Goal: Task Accomplishment & Management: Manage account settings

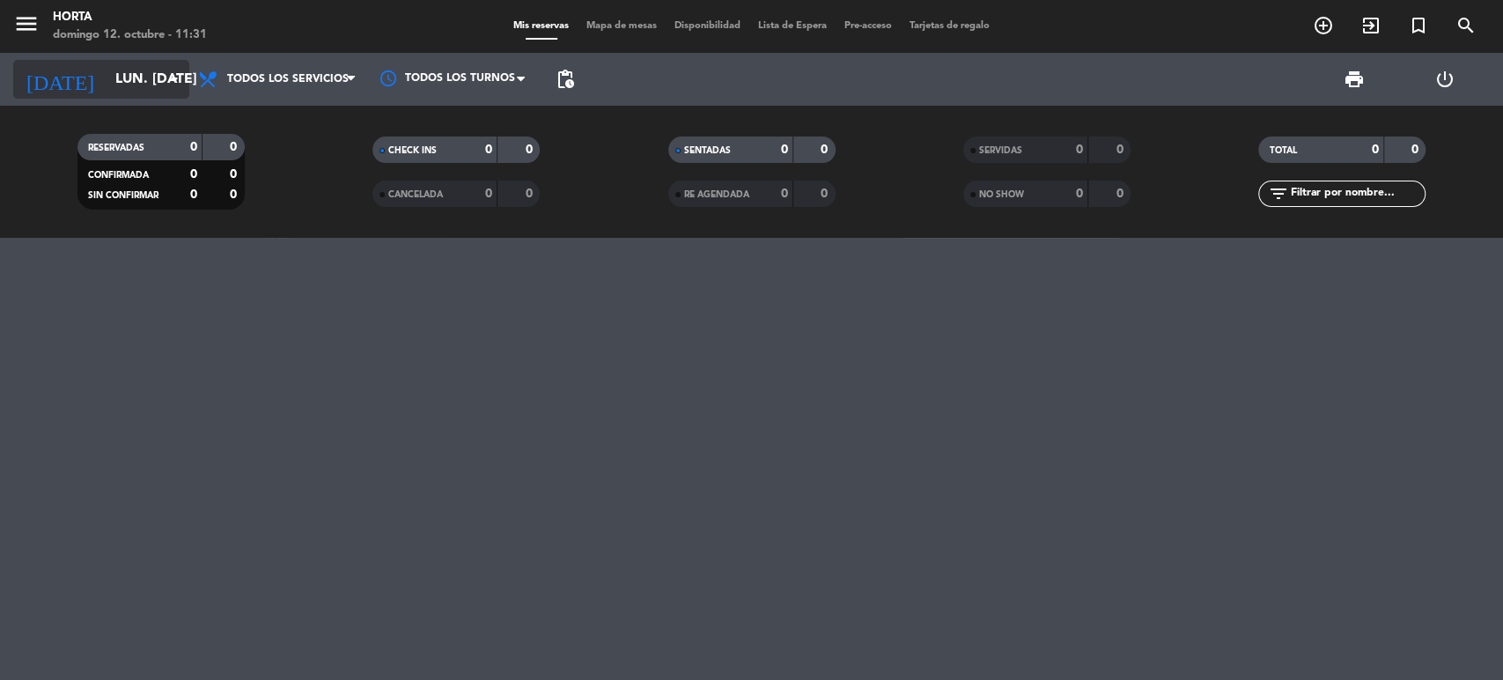
click at [130, 89] on input "lun. [DATE]" at bounding box center [200, 80] width 186 height 34
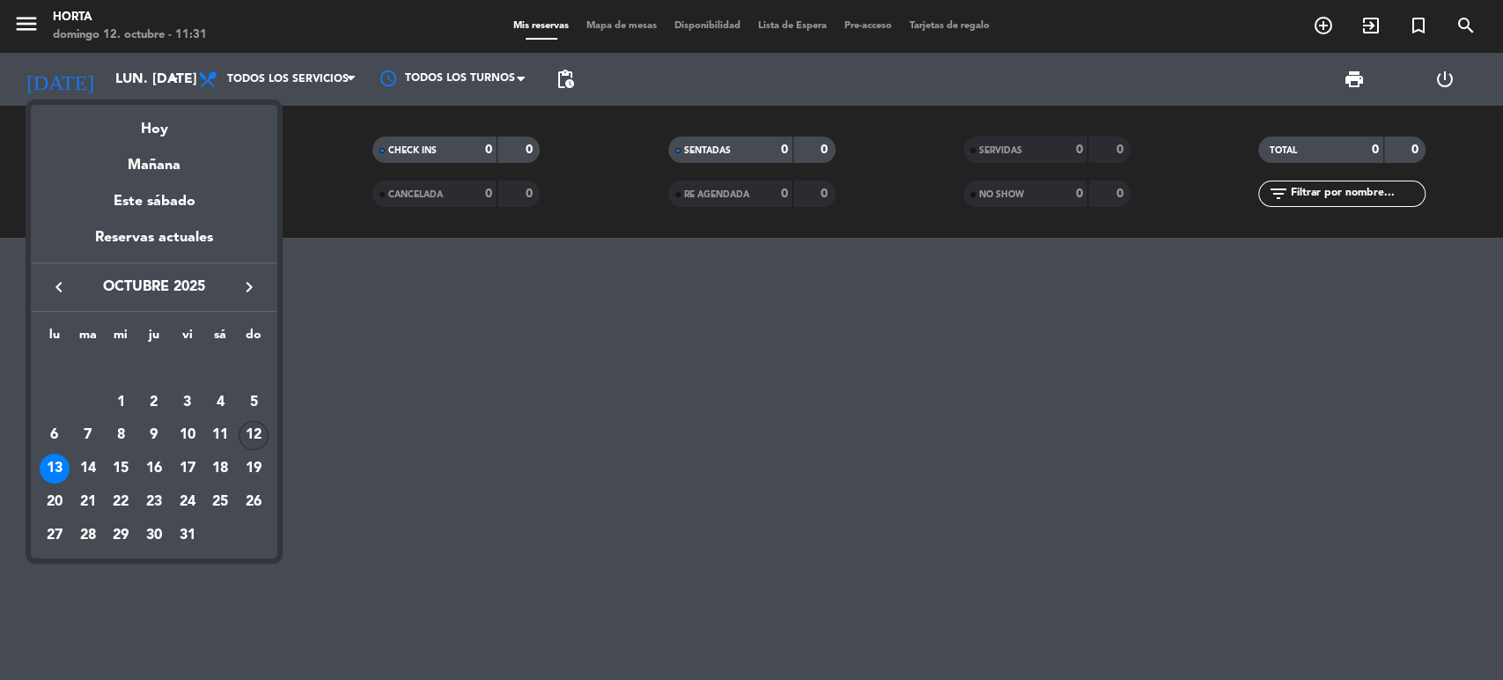
click at [247, 437] on div "12" at bounding box center [254, 436] width 30 height 30
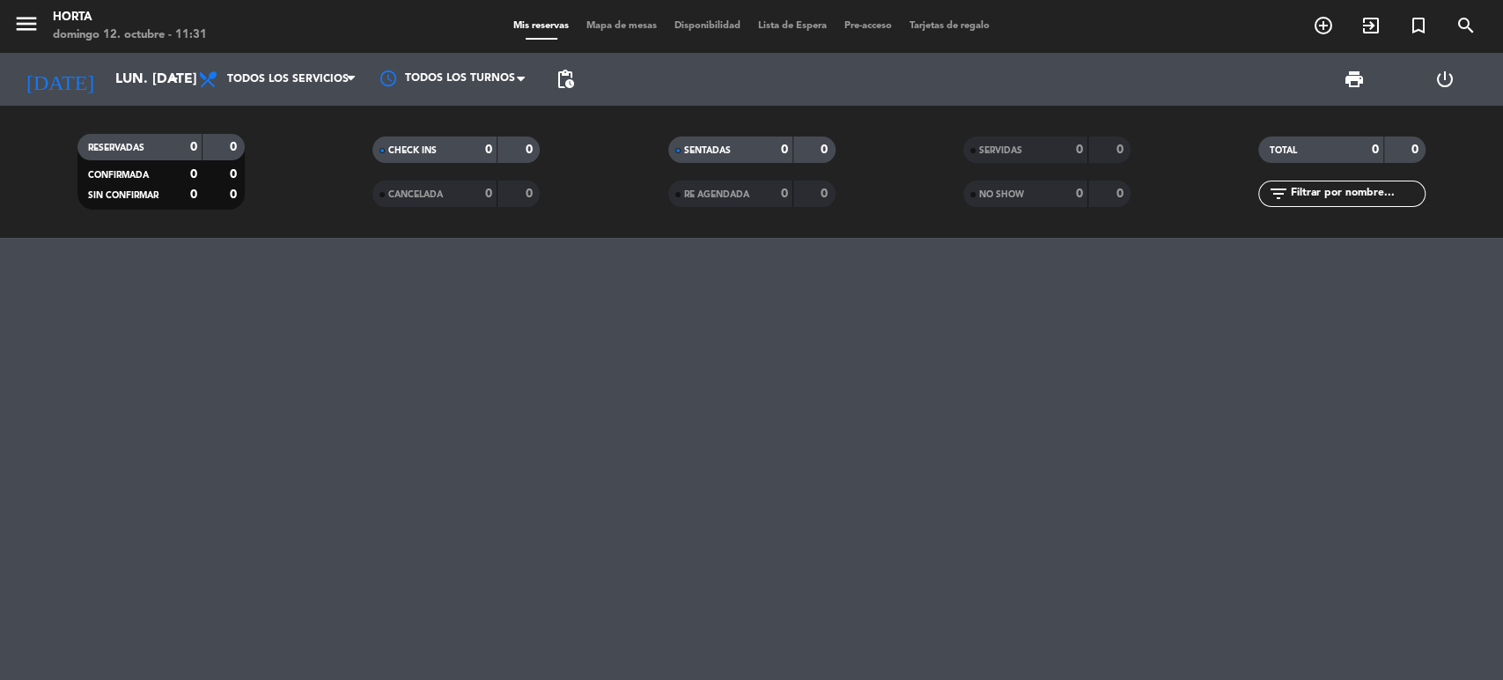
type input "dom. [DATE]"
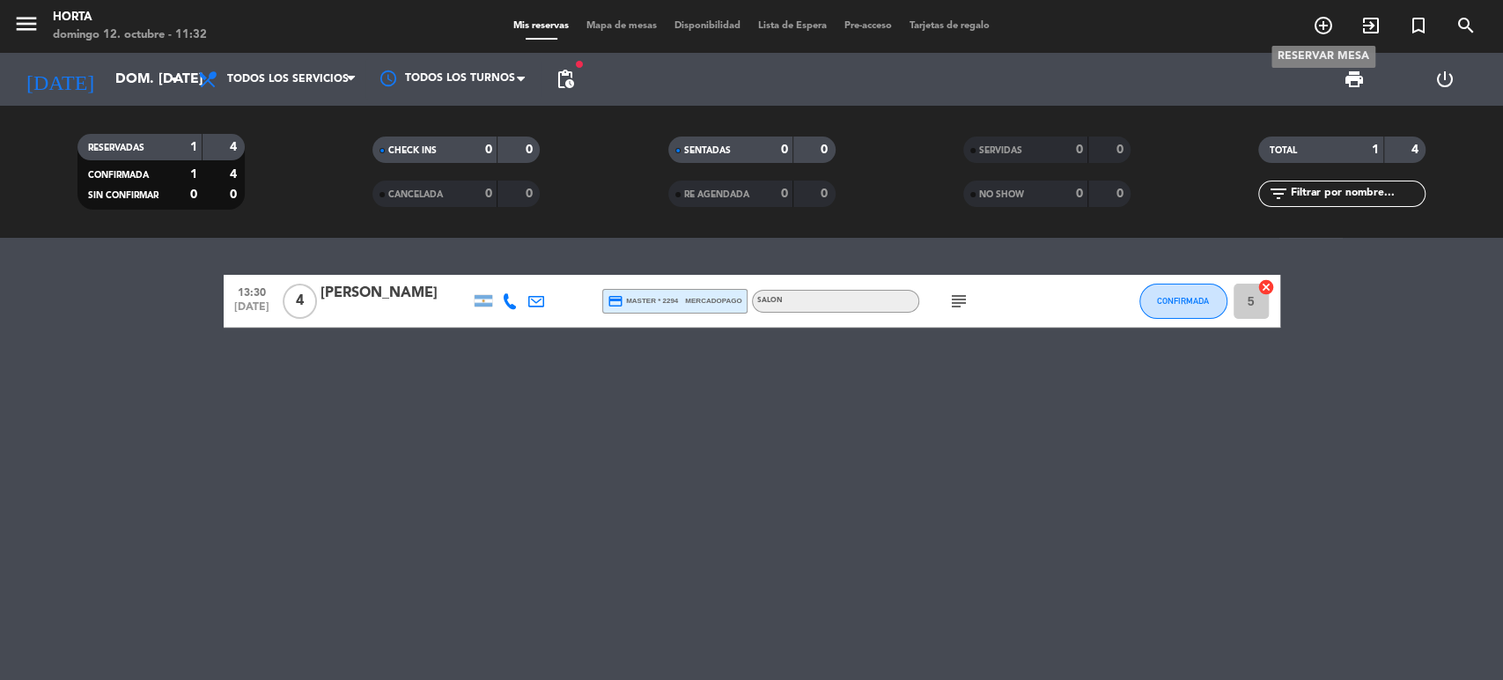
click at [1333, 23] on span "add_circle_outline" at bounding box center [1324, 26] width 48 height 30
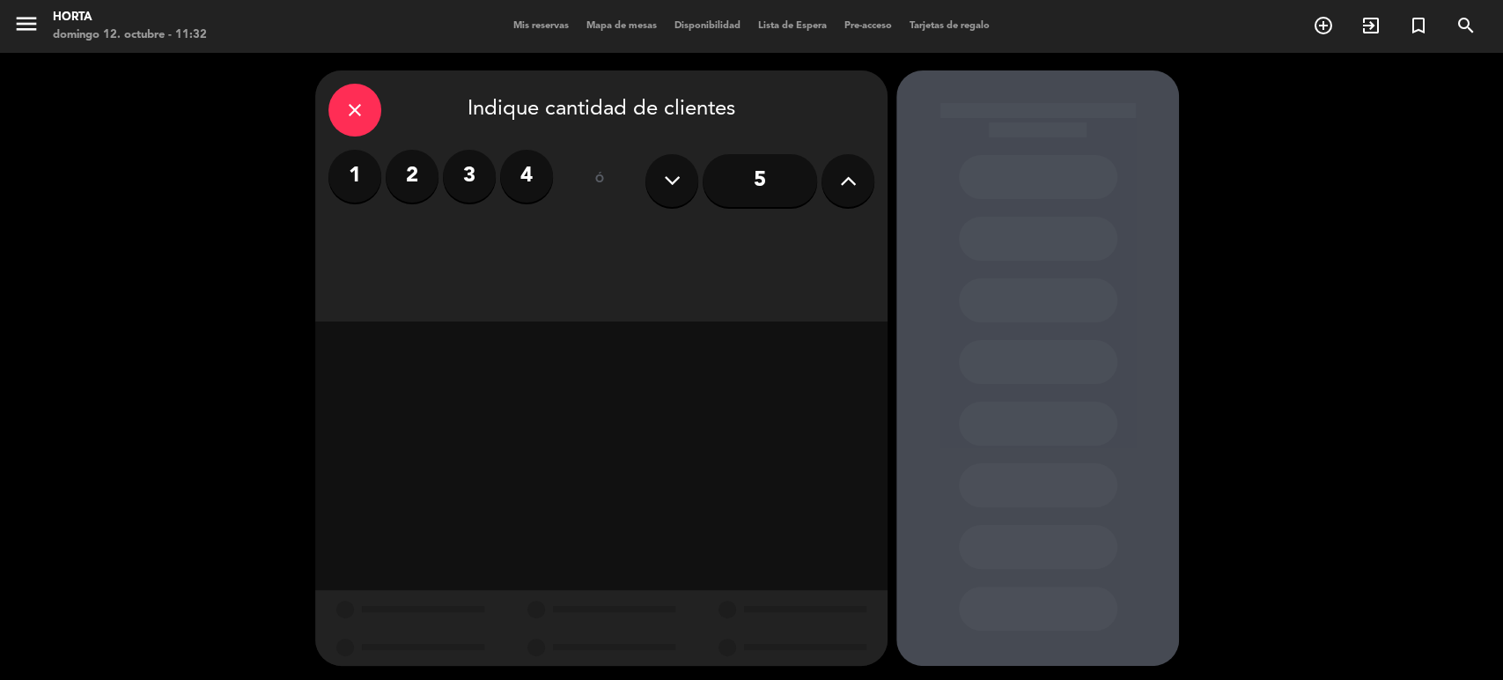
click at [373, 171] on label "1" at bounding box center [354, 176] width 53 height 53
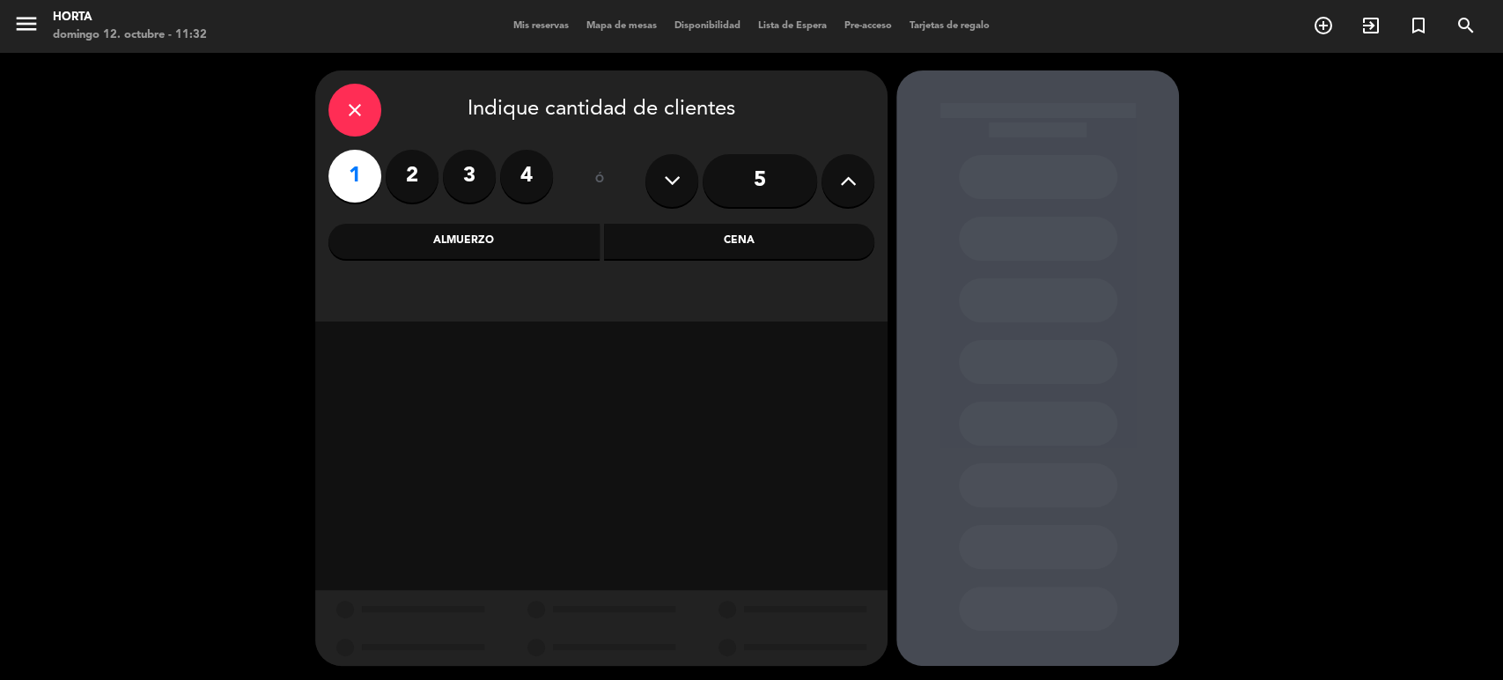
click at [404, 177] on label "2" at bounding box center [412, 176] width 53 height 53
click at [676, 240] on div "Cena" at bounding box center [739, 241] width 271 height 35
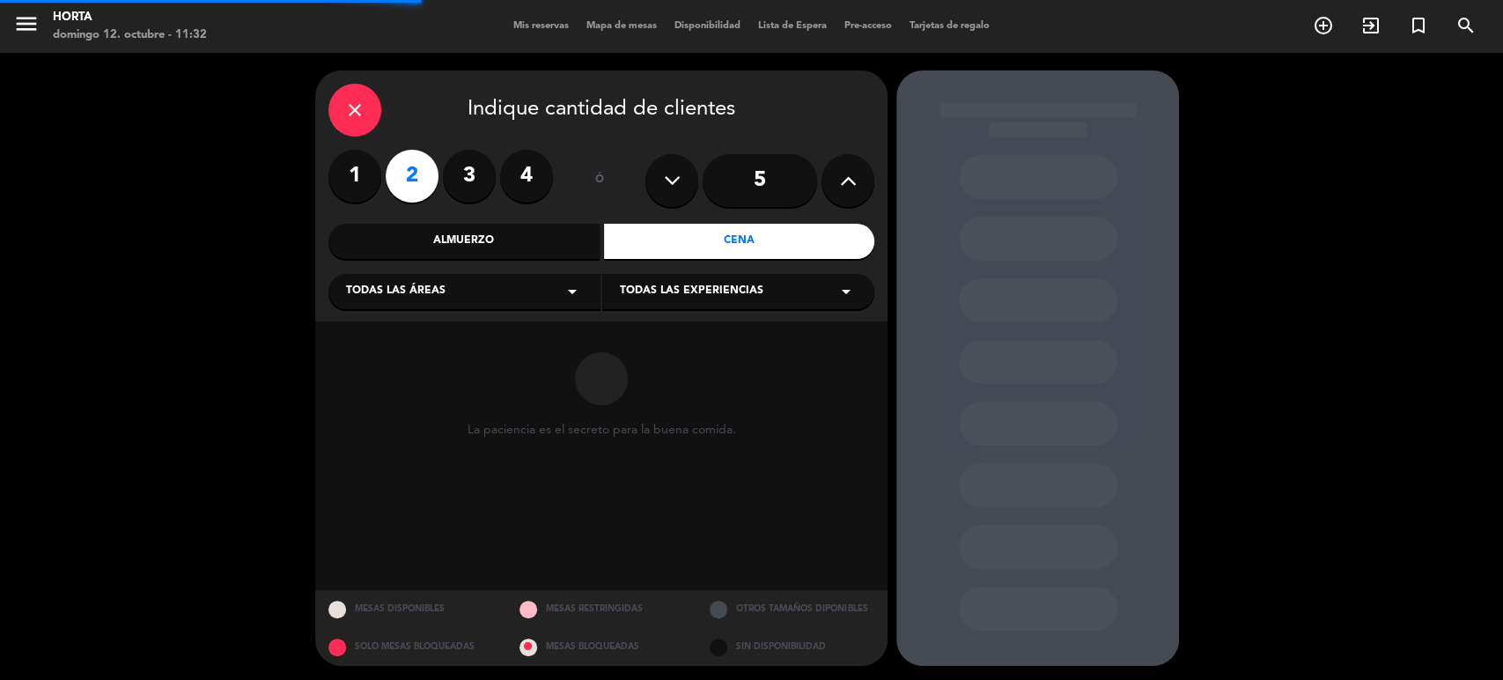
click at [516, 242] on div "Almuerzo" at bounding box center [463, 241] width 271 height 35
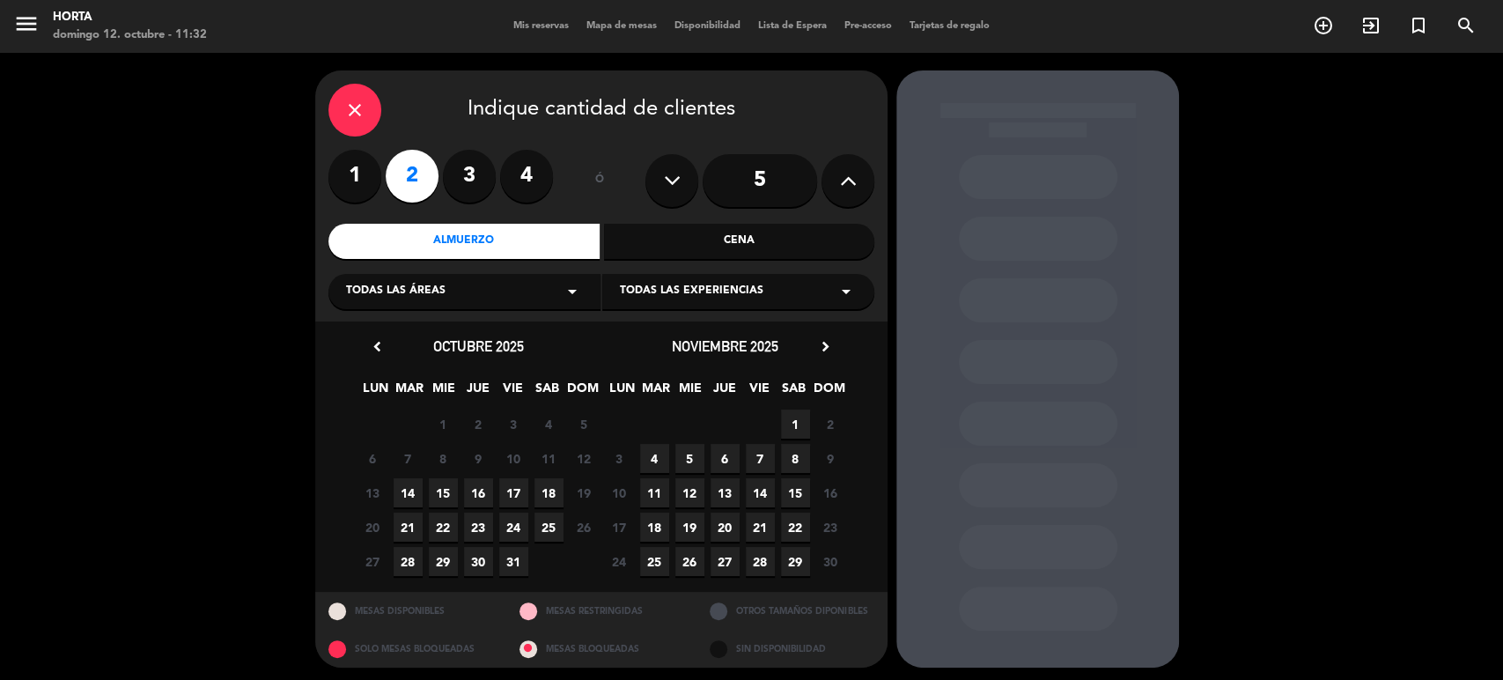
click at [675, 301] on div "Todas las experiencias arrow_drop_down" at bounding box center [738, 291] width 272 height 35
click at [675, 332] on div "SALON" at bounding box center [738, 336] width 237 height 18
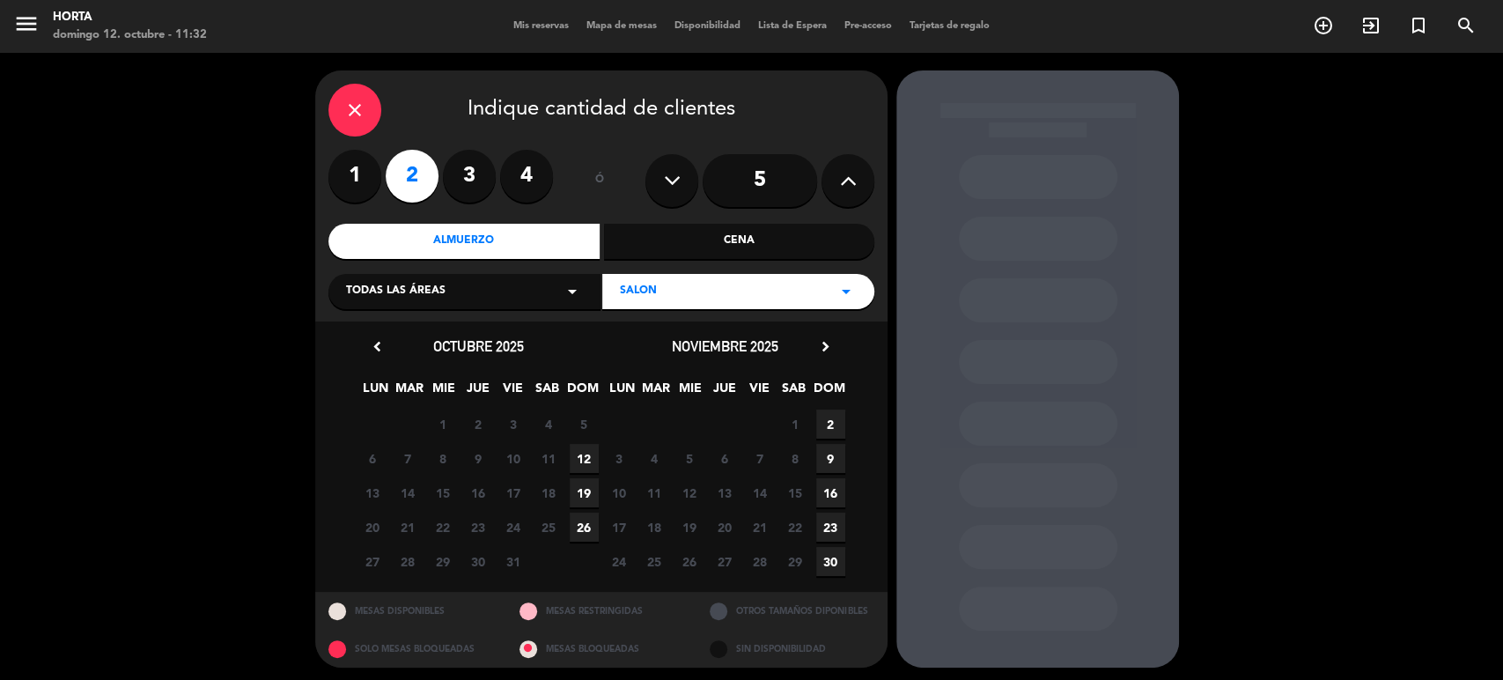
click at [580, 461] on span "12" at bounding box center [584, 458] width 29 height 29
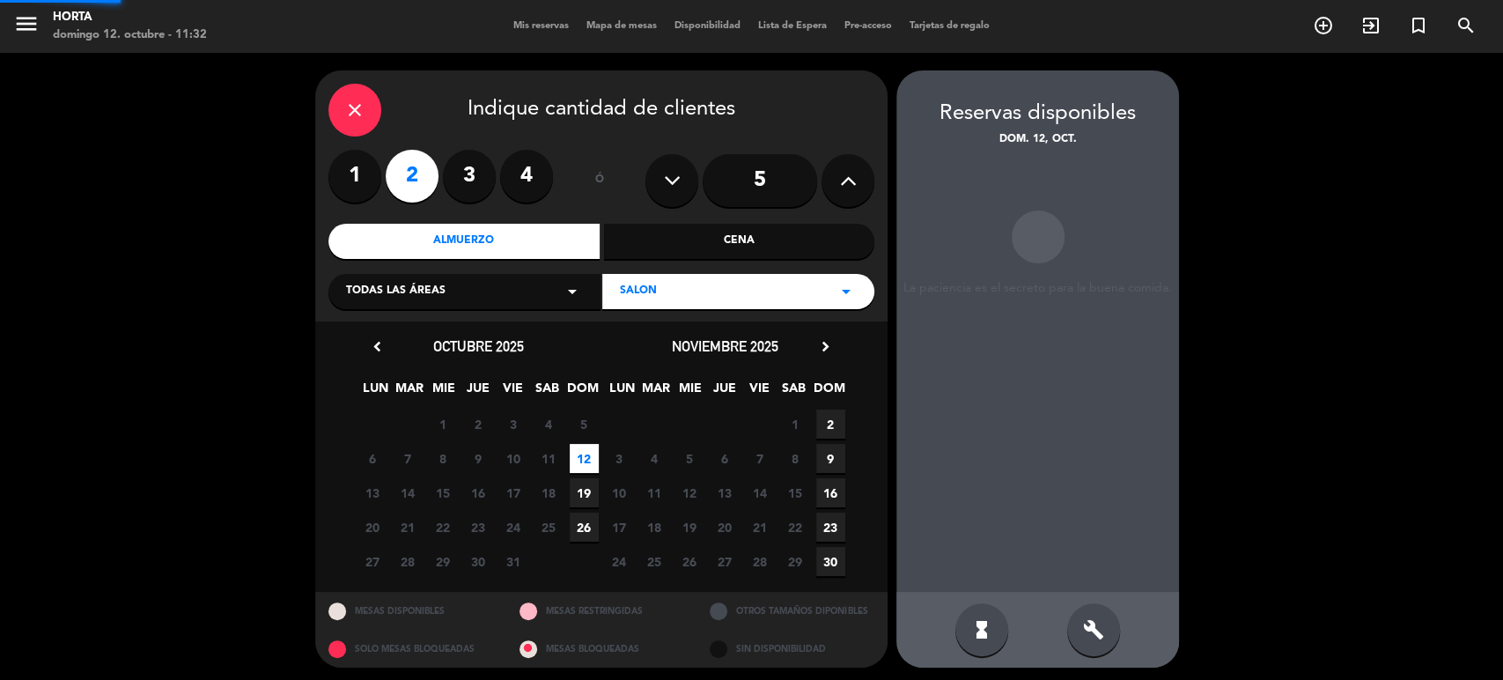
scroll to position [4, 0]
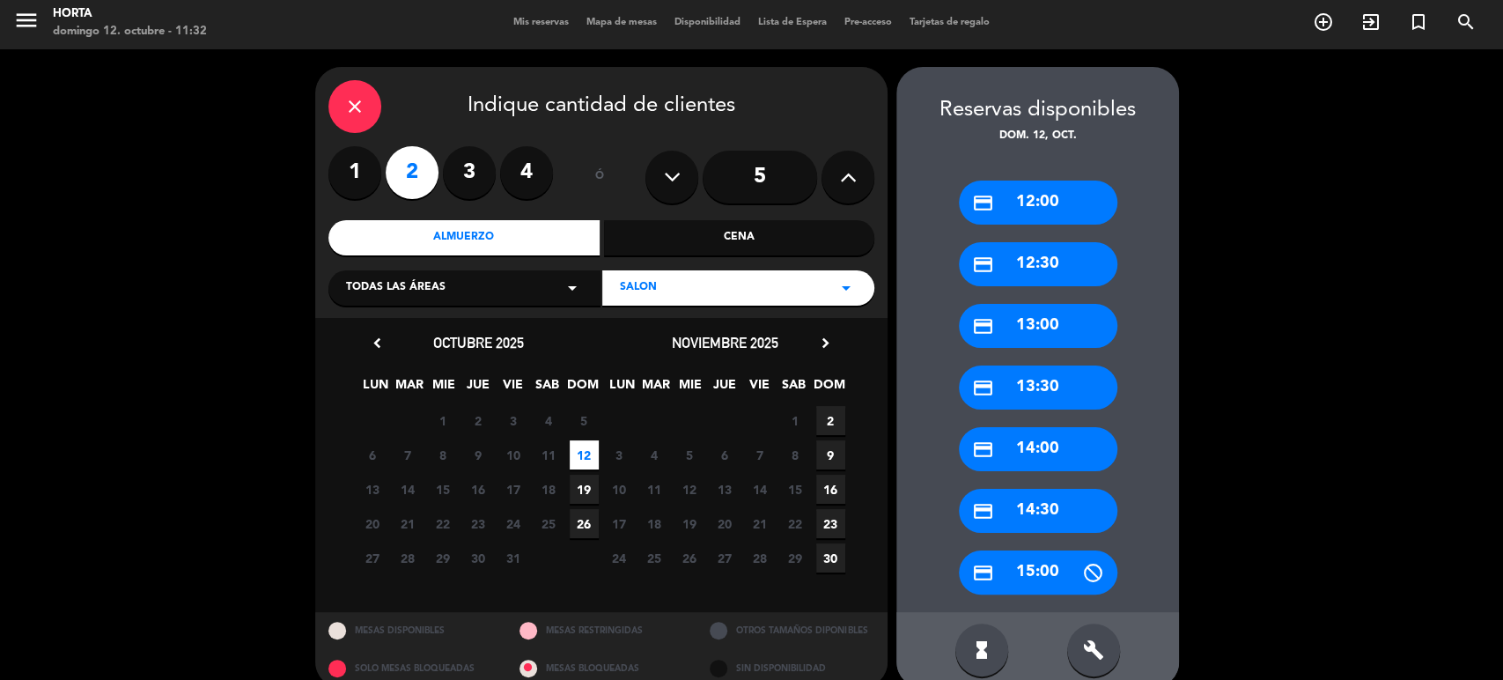
click at [1049, 329] on div "credit_card 13:00" at bounding box center [1038, 326] width 159 height 44
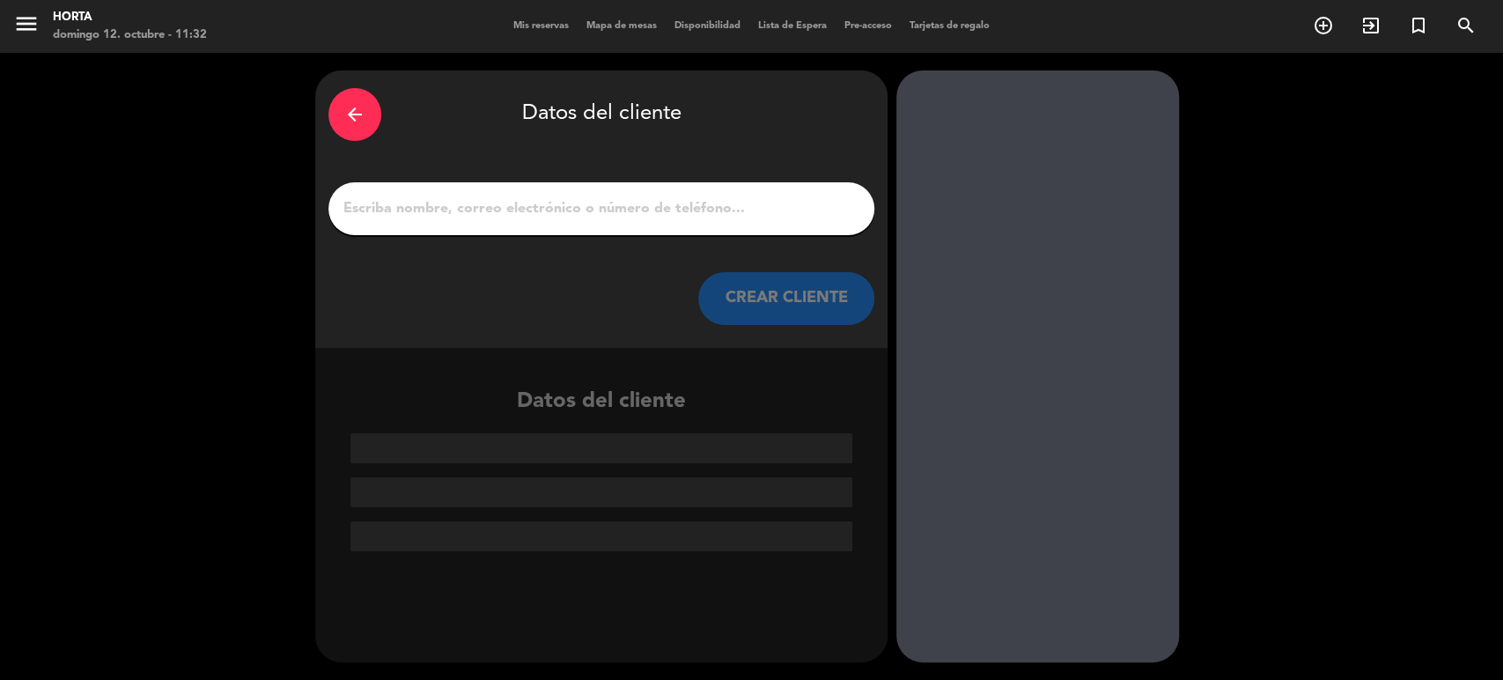
click at [638, 203] on input "1" at bounding box center [602, 208] width 520 height 25
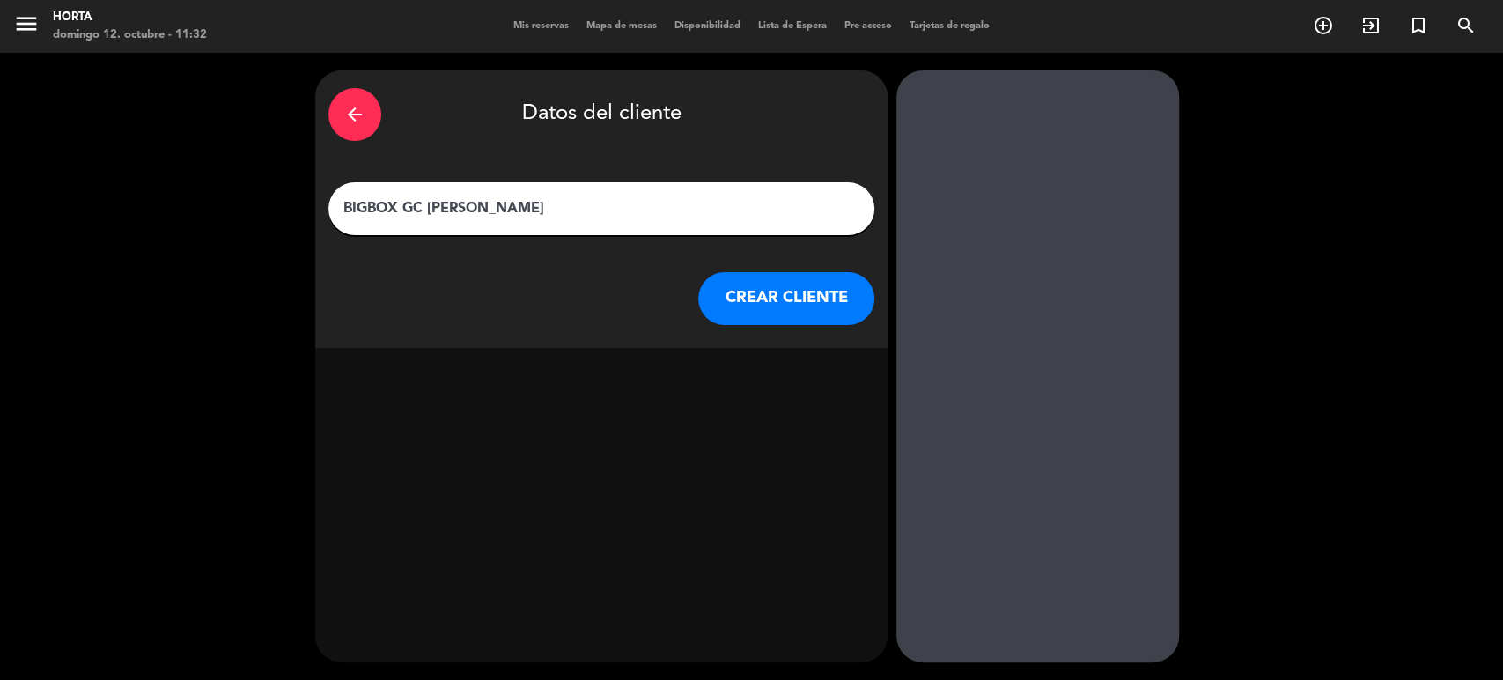
type input "BIGBOX GC [PERSON_NAME]"
click at [781, 306] on button "CREAR CLIENTE" at bounding box center [786, 298] width 176 height 53
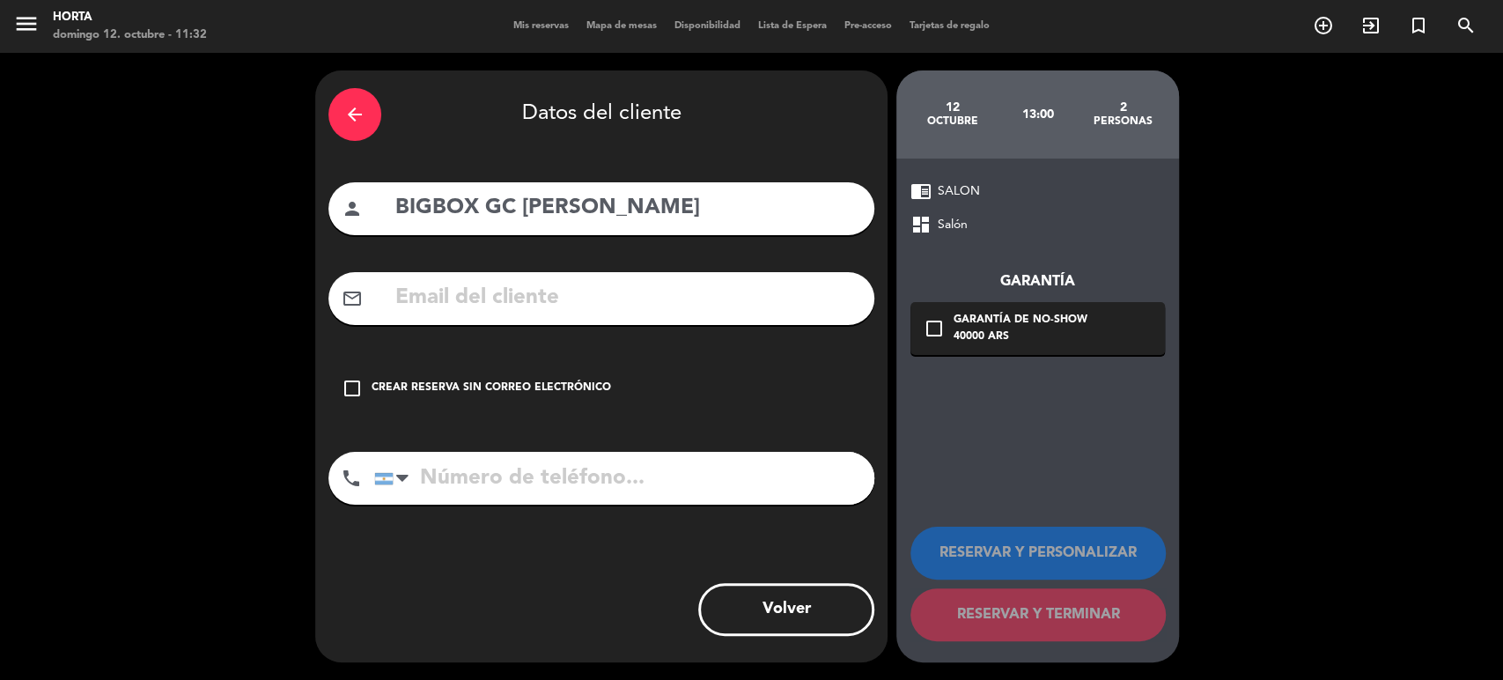
click at [571, 401] on div "check_box_outline_blank Crear reserva sin correo electrónico" at bounding box center [601, 388] width 546 height 53
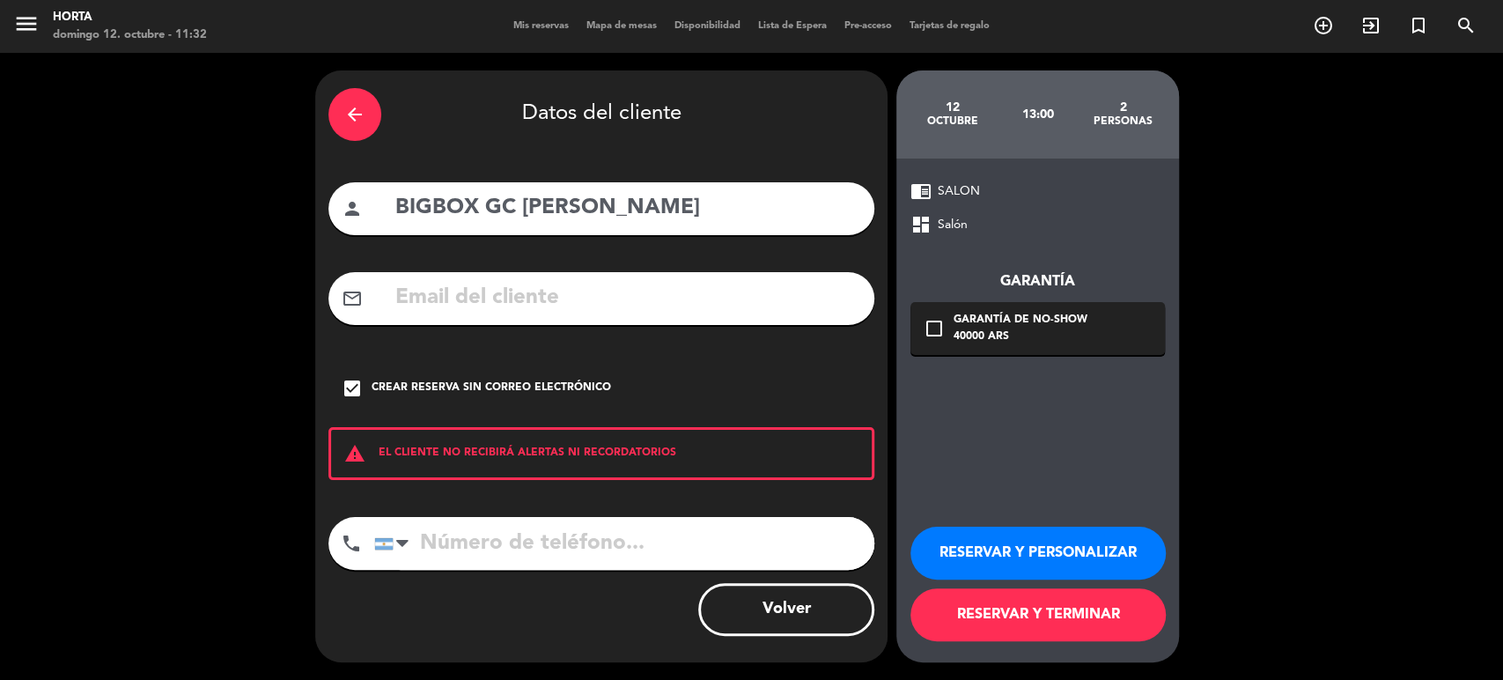
click at [1075, 645] on div "RESERVAR Y PERSONALIZAR RESERVAR Y TERMINAR" at bounding box center [1038, 576] width 254 height 173
click at [1078, 629] on button "RESERVAR Y TERMINAR" at bounding box center [1038, 614] width 255 height 53
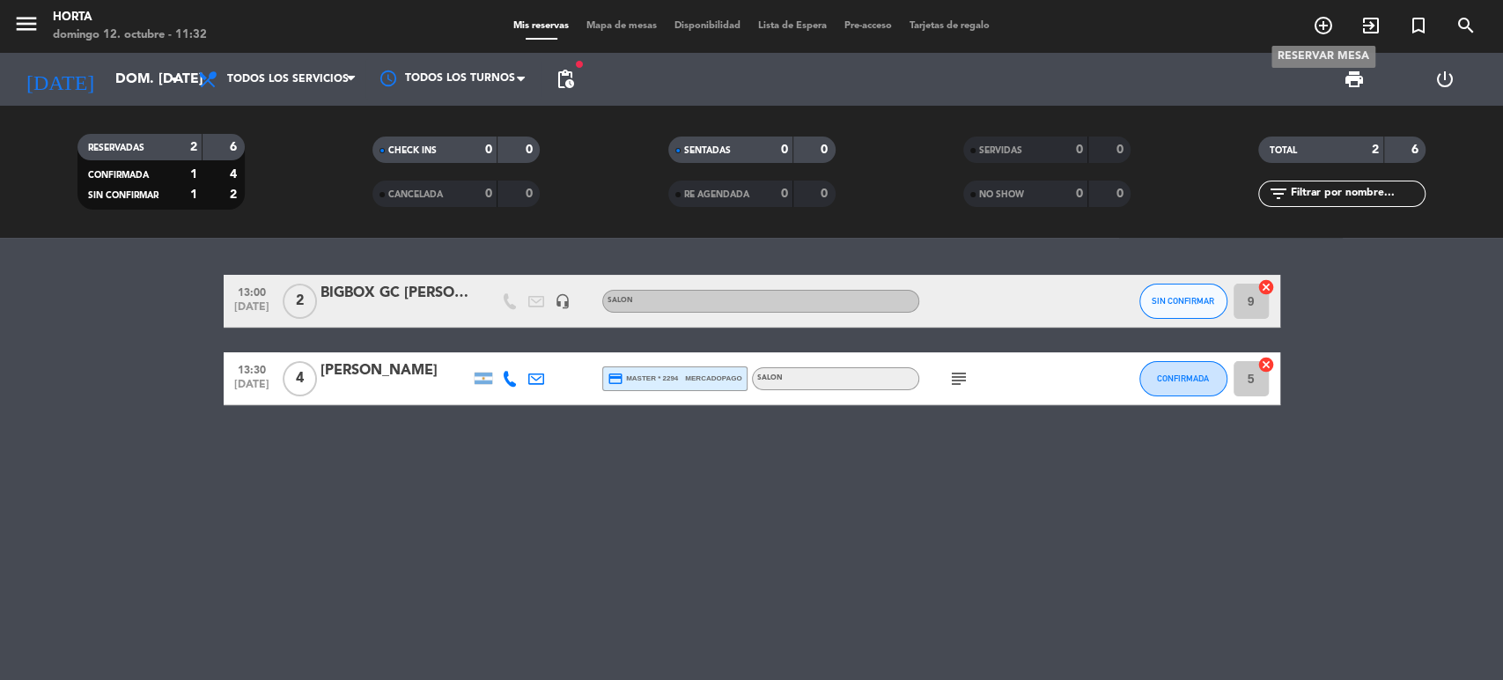
click at [1323, 23] on icon "add_circle_outline" at bounding box center [1323, 25] width 21 height 21
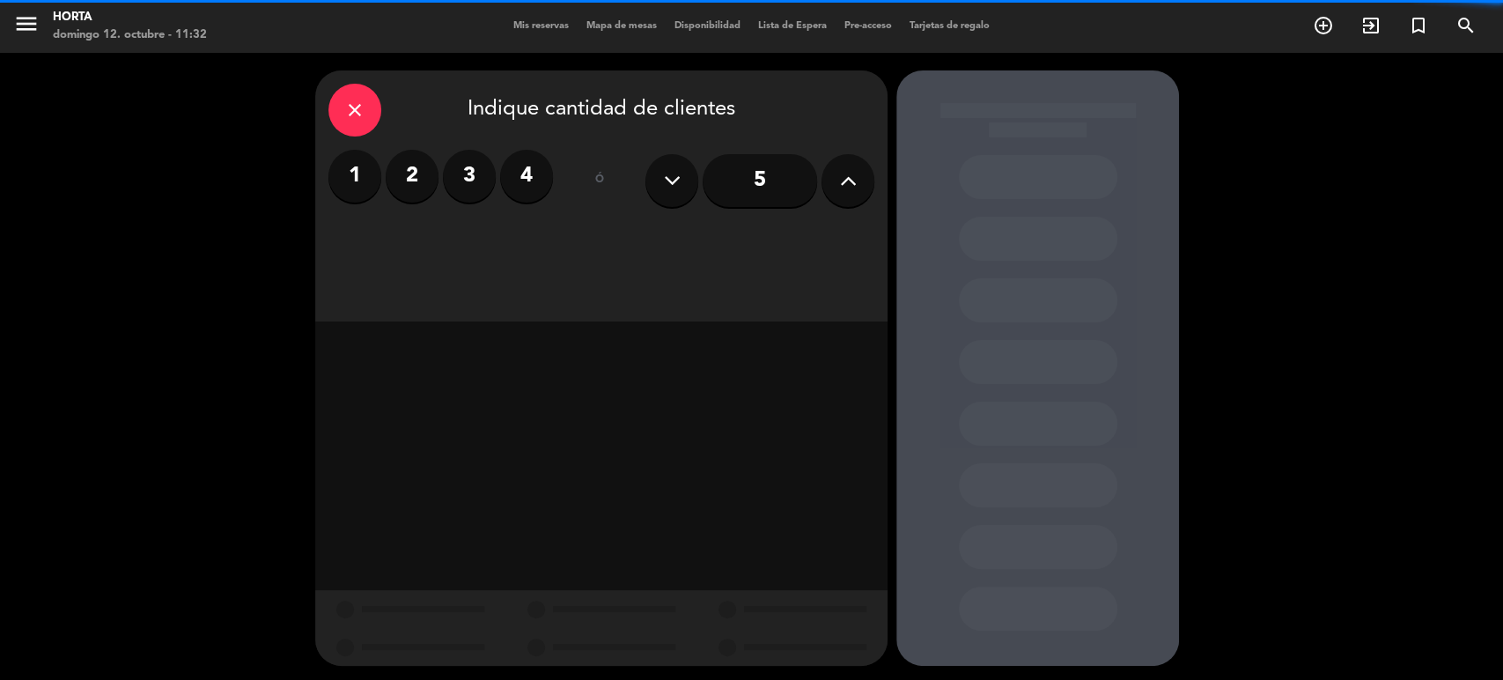
click at [431, 154] on div "1 2 3 4" at bounding box center [440, 176] width 225 height 53
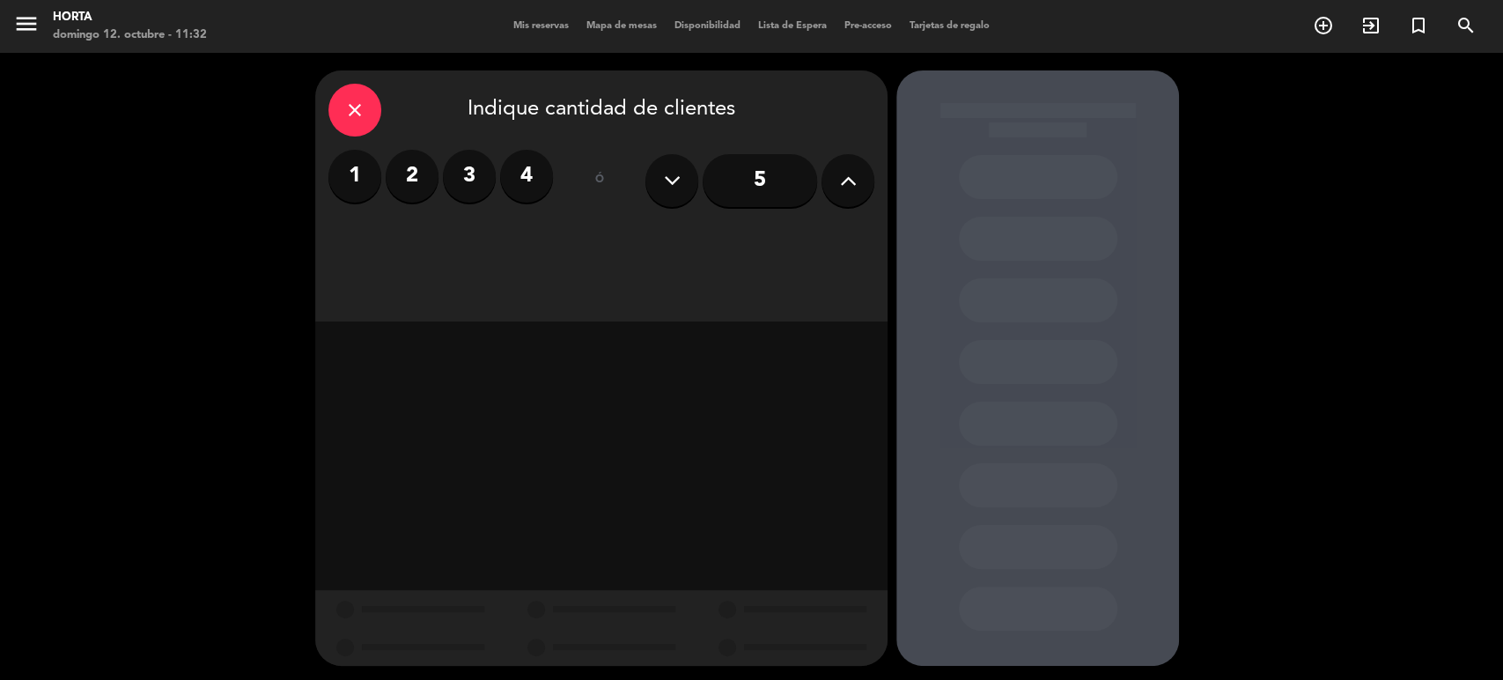
click at [404, 180] on label "2" at bounding box center [412, 176] width 53 height 53
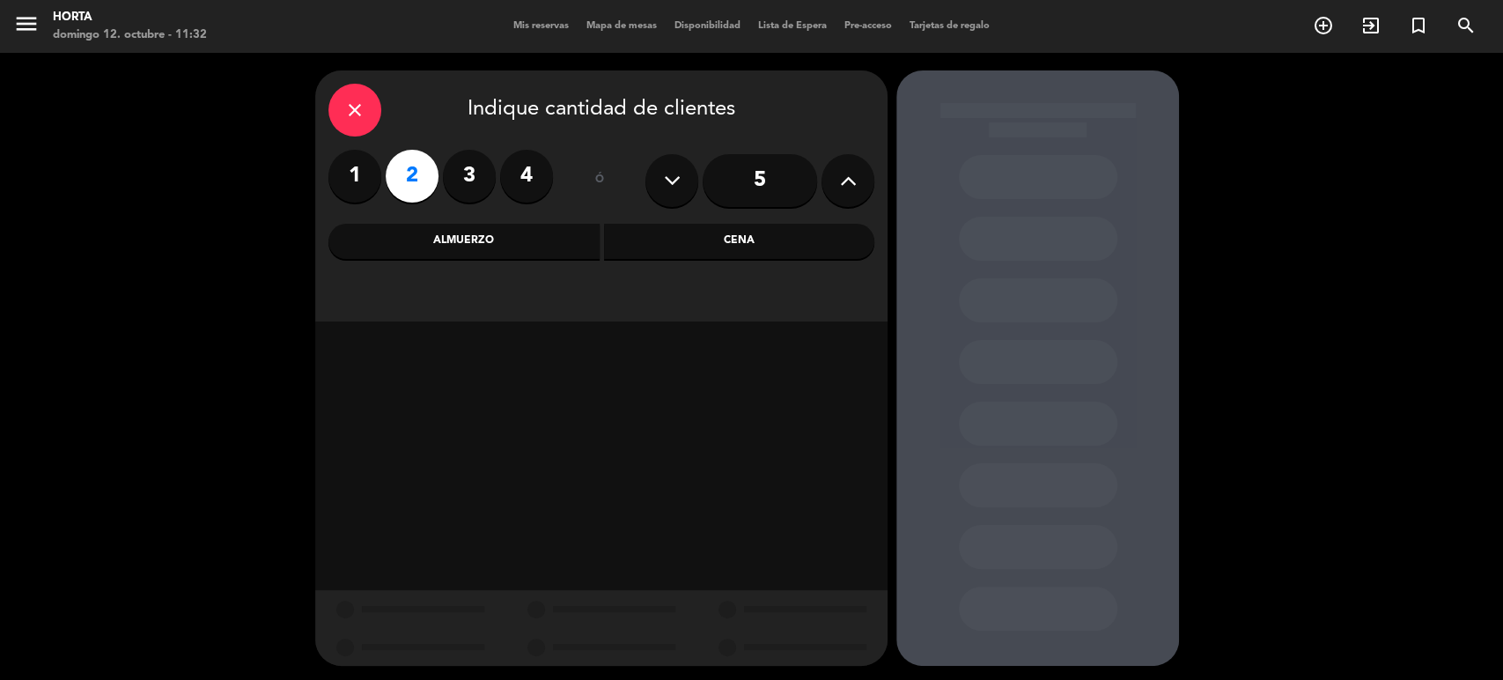
click at [468, 259] on div "close Indique cantidad de clientes 1 2 3 4 ó 5 Almuerzo Cena" at bounding box center [601, 195] width 572 height 251
click at [501, 255] on div "Almuerzo" at bounding box center [463, 241] width 271 height 35
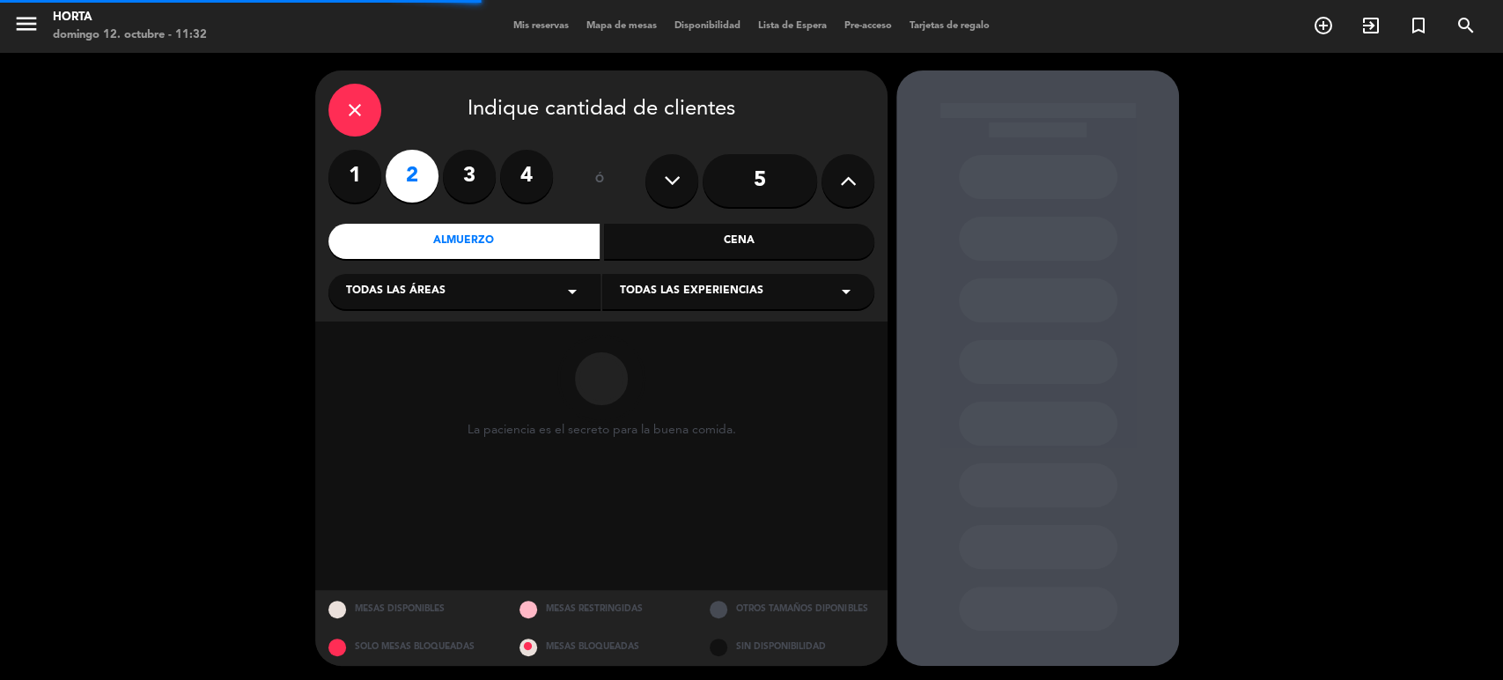
click at [679, 299] on span "Todas las experiencias" at bounding box center [692, 292] width 144 height 18
click at [662, 329] on div "SALON" at bounding box center [738, 336] width 237 height 18
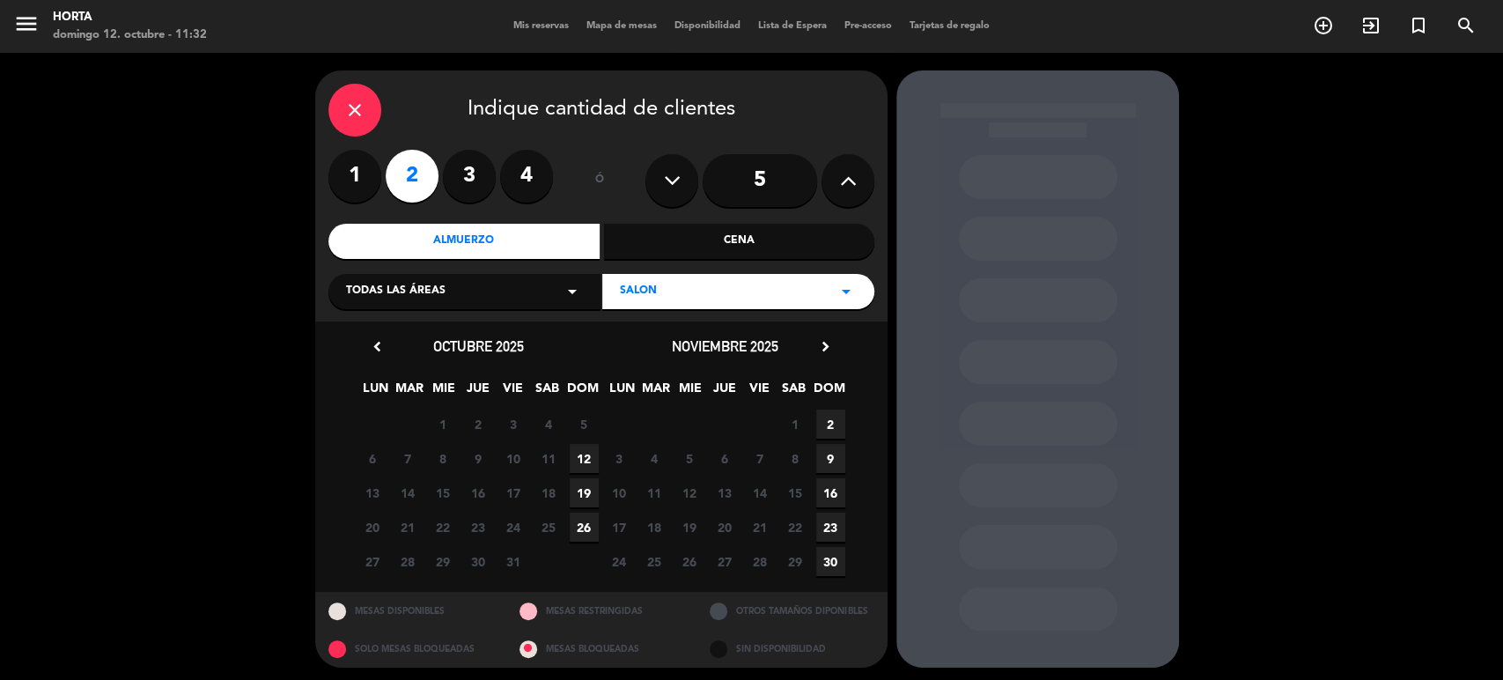
click at [578, 449] on span "12" at bounding box center [584, 458] width 29 height 29
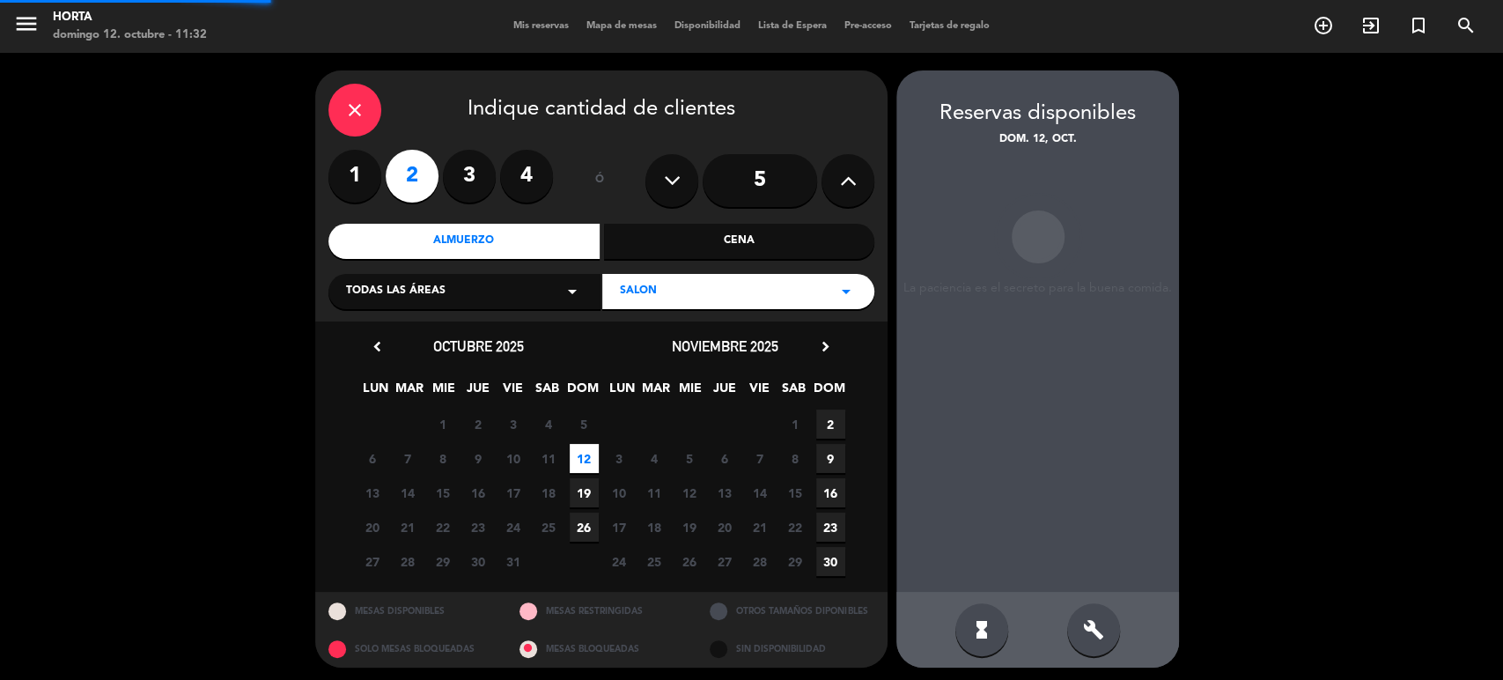
scroll to position [4, 0]
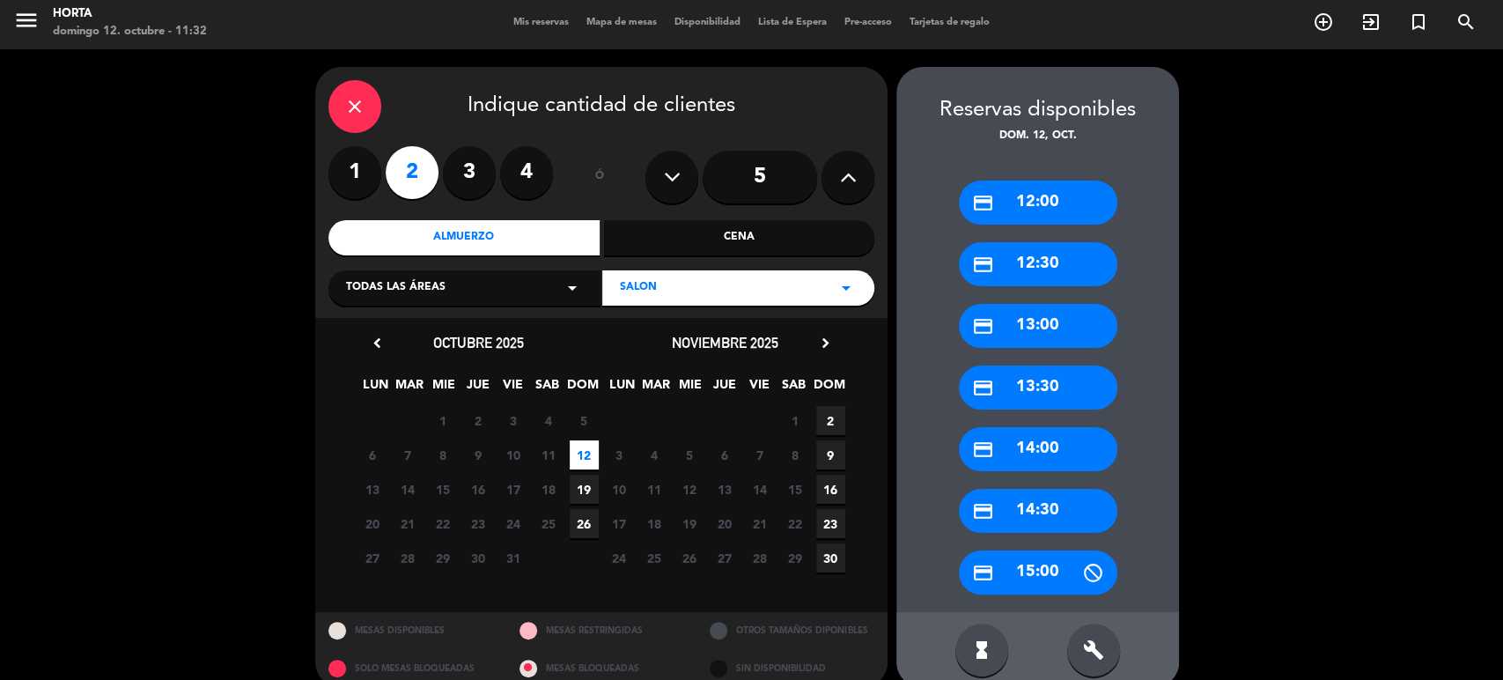
click at [1059, 391] on div "credit_card 13:30" at bounding box center [1038, 387] width 159 height 44
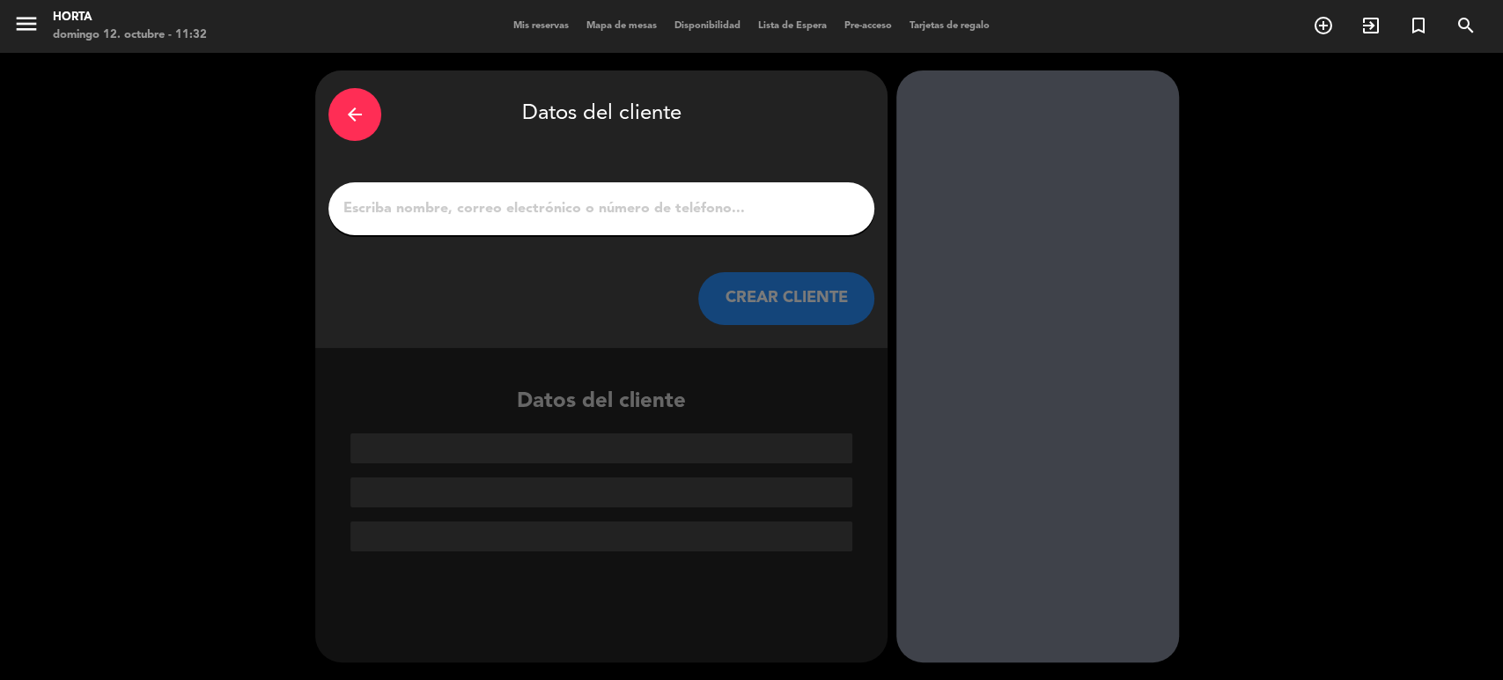
click at [580, 209] on input "1" at bounding box center [602, 208] width 520 height 25
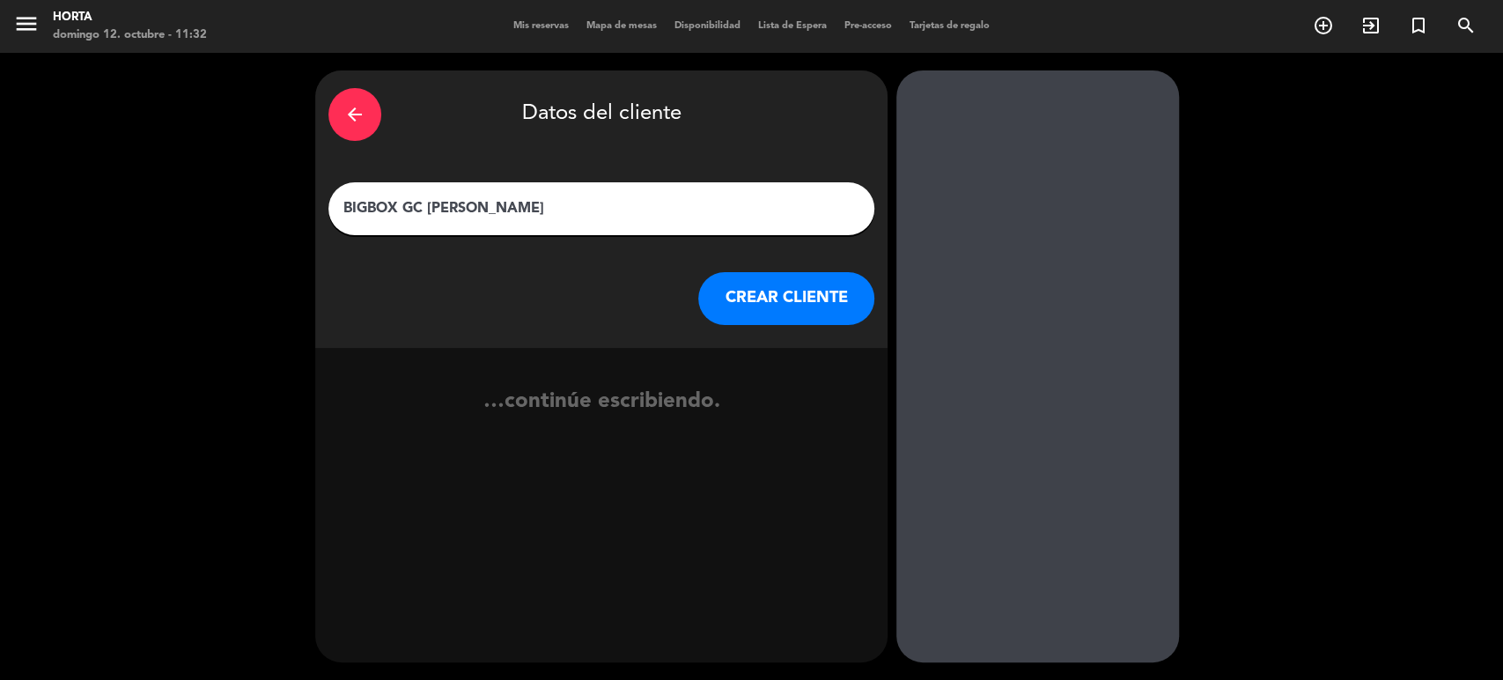
type input "BIGBOX GC [PERSON_NAME]"
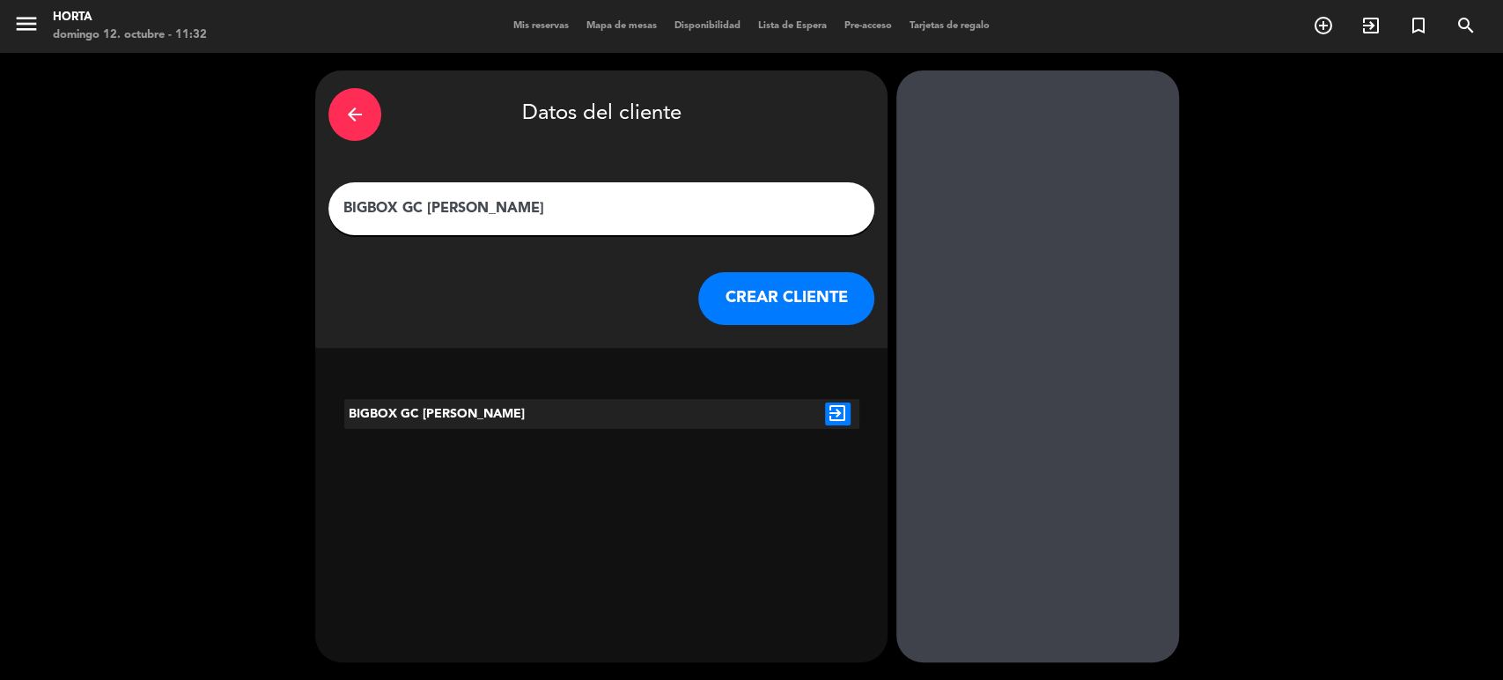
click at [782, 313] on button "CREAR CLIENTE" at bounding box center [786, 298] width 176 height 53
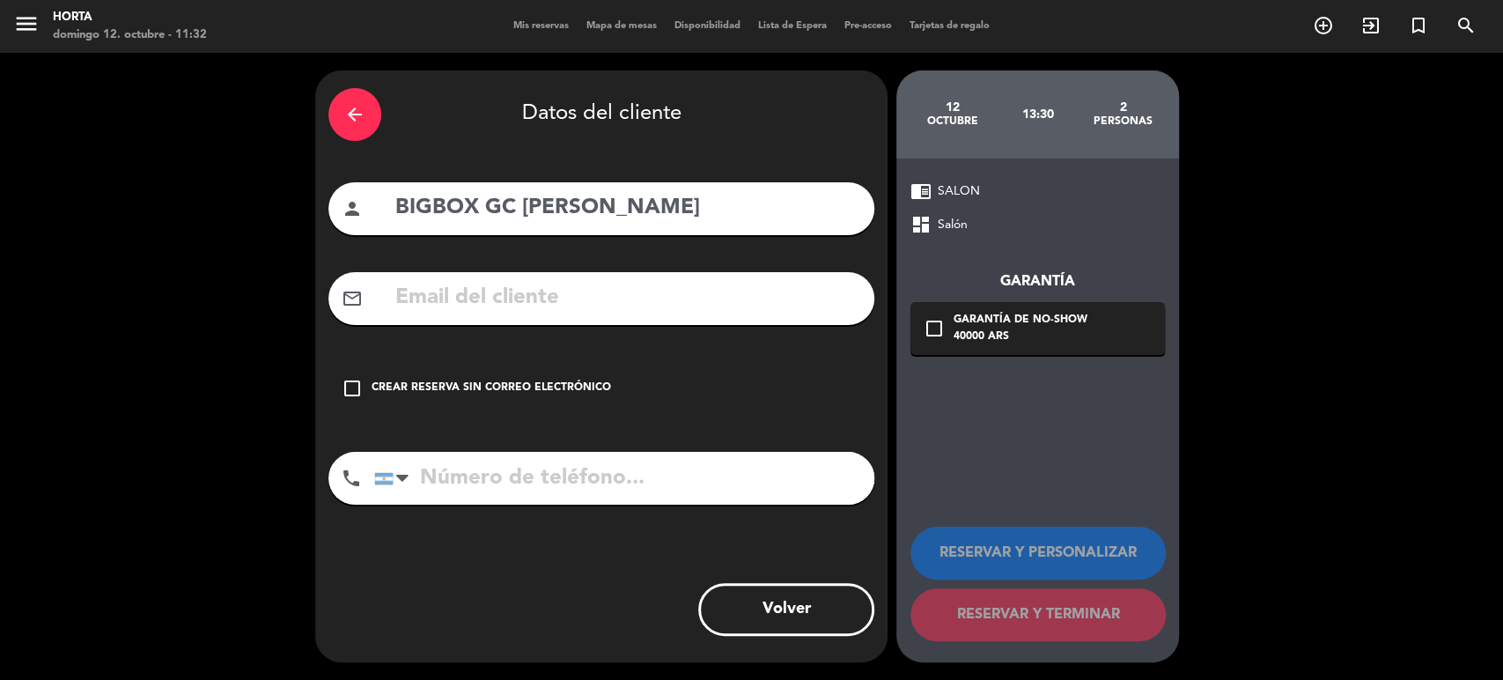
click at [579, 381] on div "Crear reserva sin correo electrónico" at bounding box center [492, 389] width 240 height 18
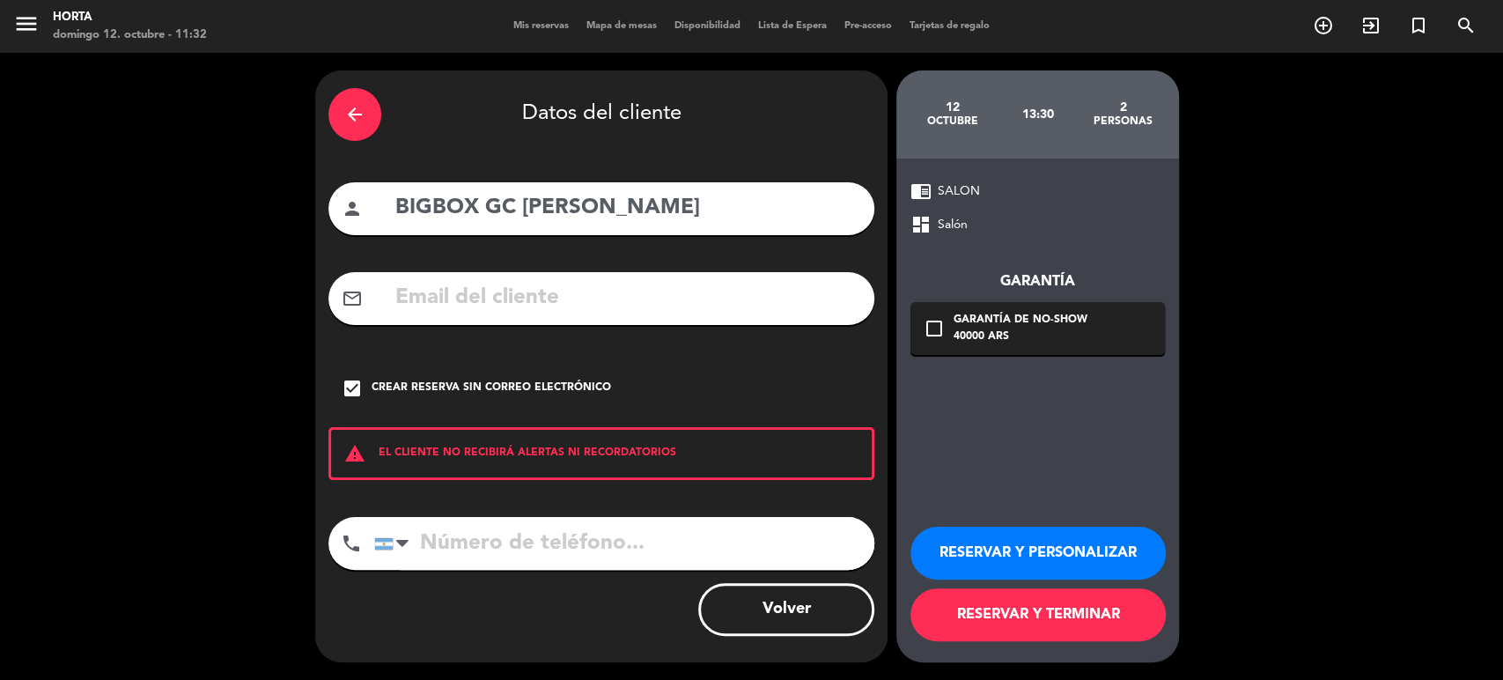
click at [1070, 608] on button "RESERVAR Y TERMINAR" at bounding box center [1038, 614] width 255 height 53
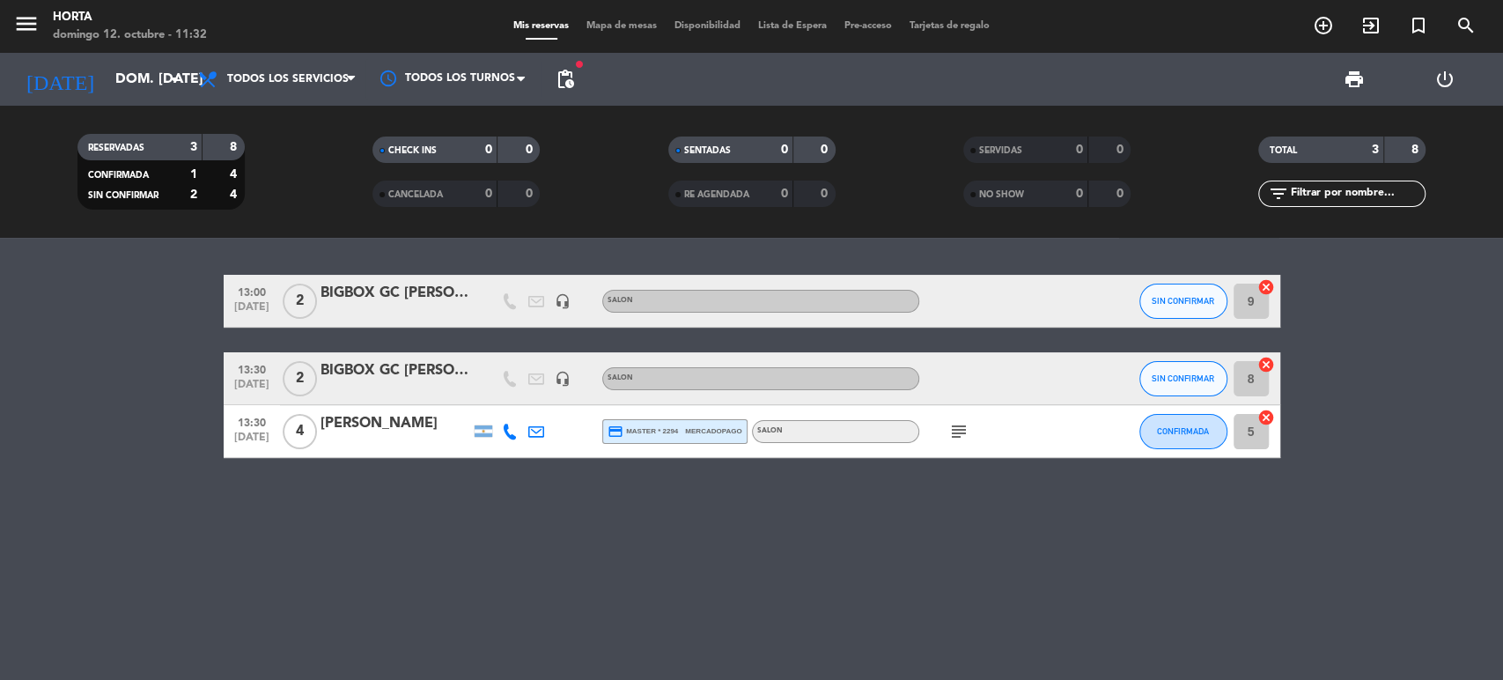
click at [964, 432] on icon "subject" at bounding box center [958, 431] width 21 height 21
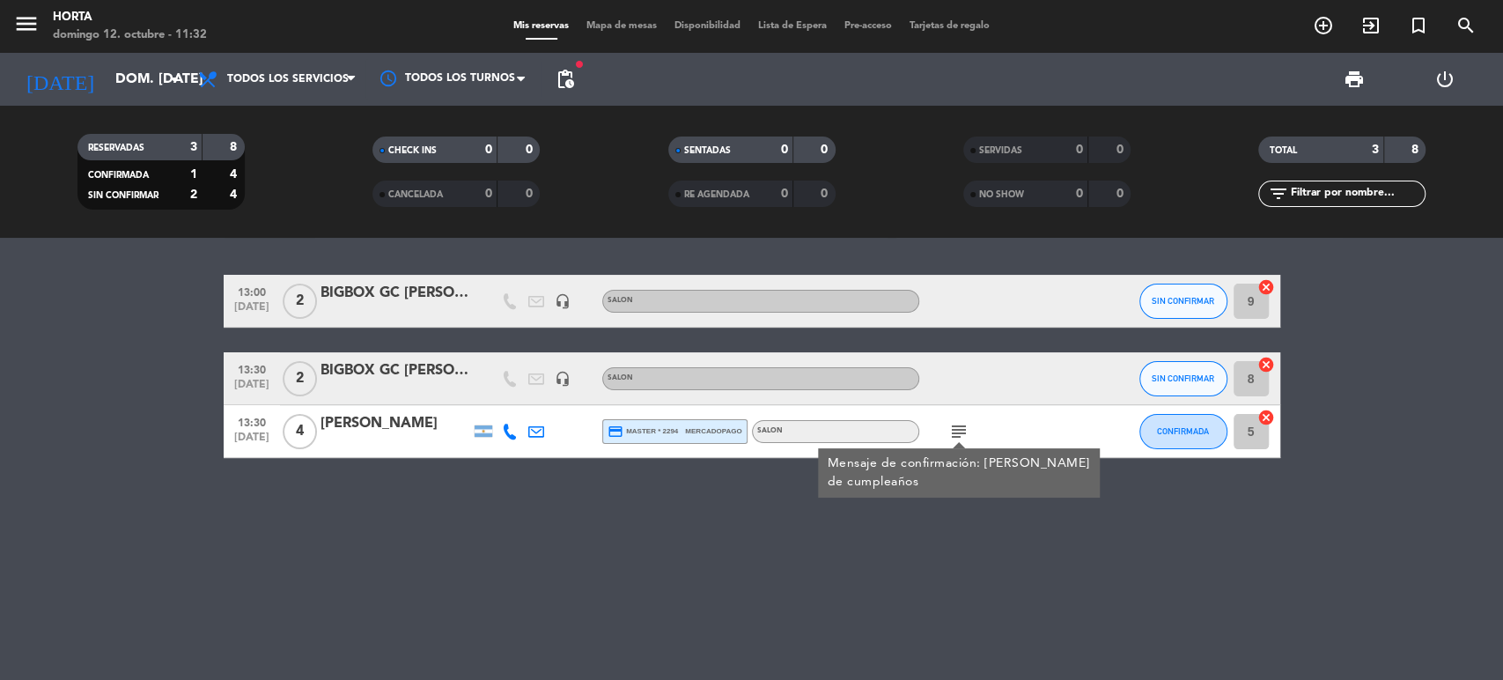
click at [964, 432] on icon "subject" at bounding box center [958, 431] width 21 height 21
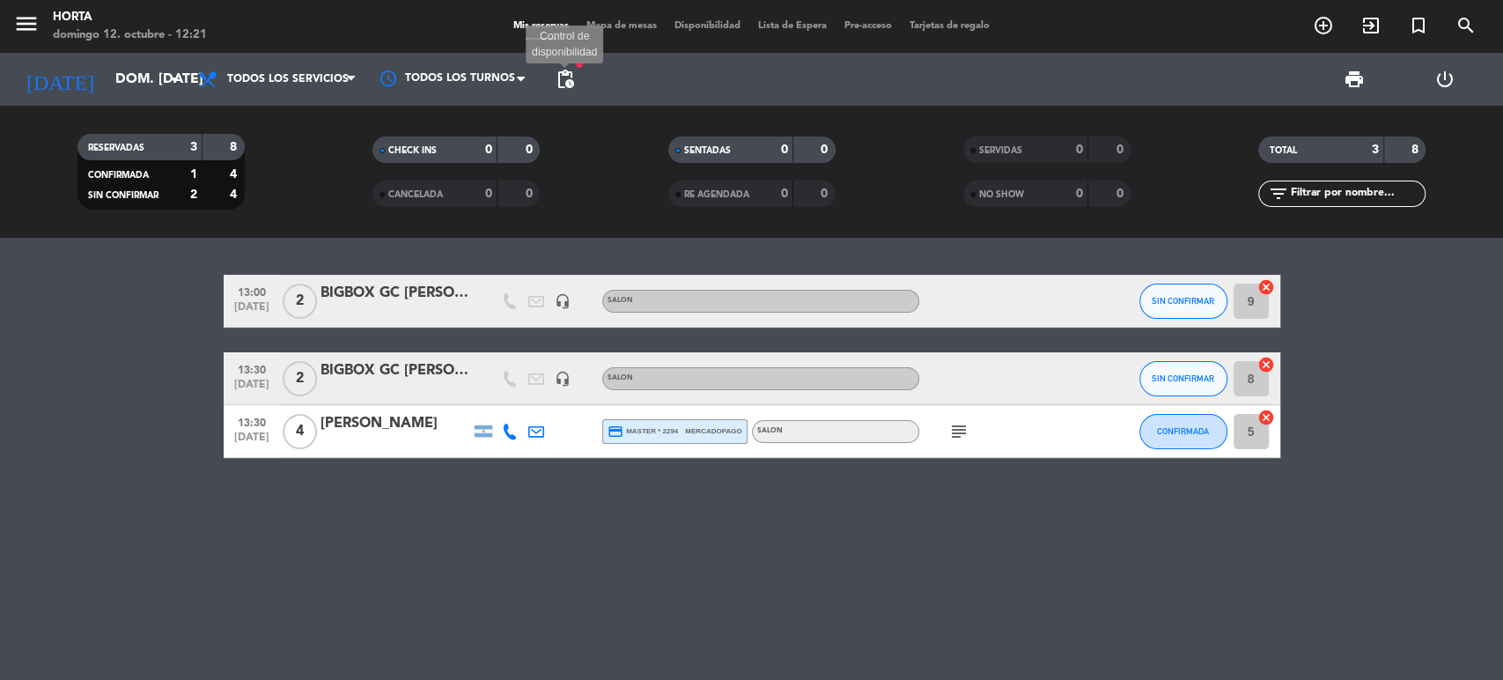
click at [557, 80] on span "pending_actions" at bounding box center [565, 79] width 21 height 21
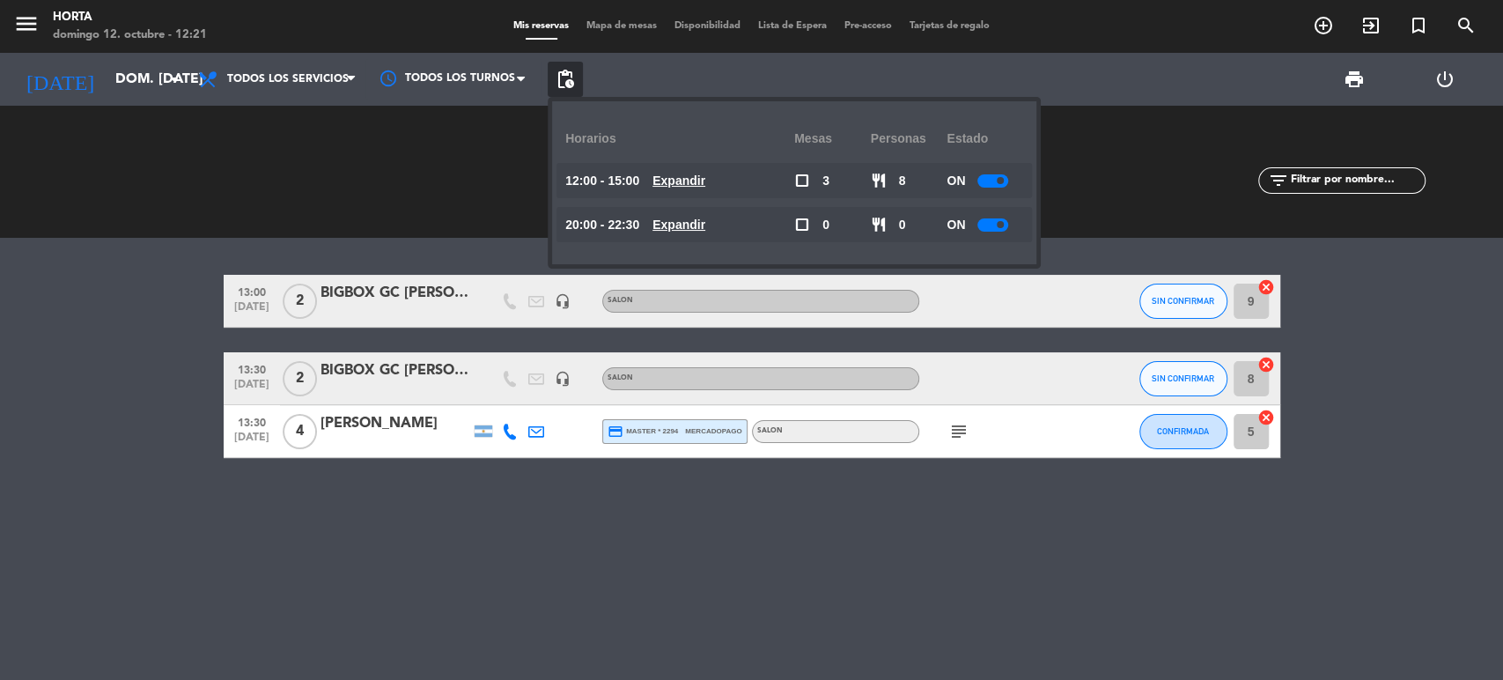
click at [557, 80] on span "pending_actions" at bounding box center [565, 79] width 21 height 21
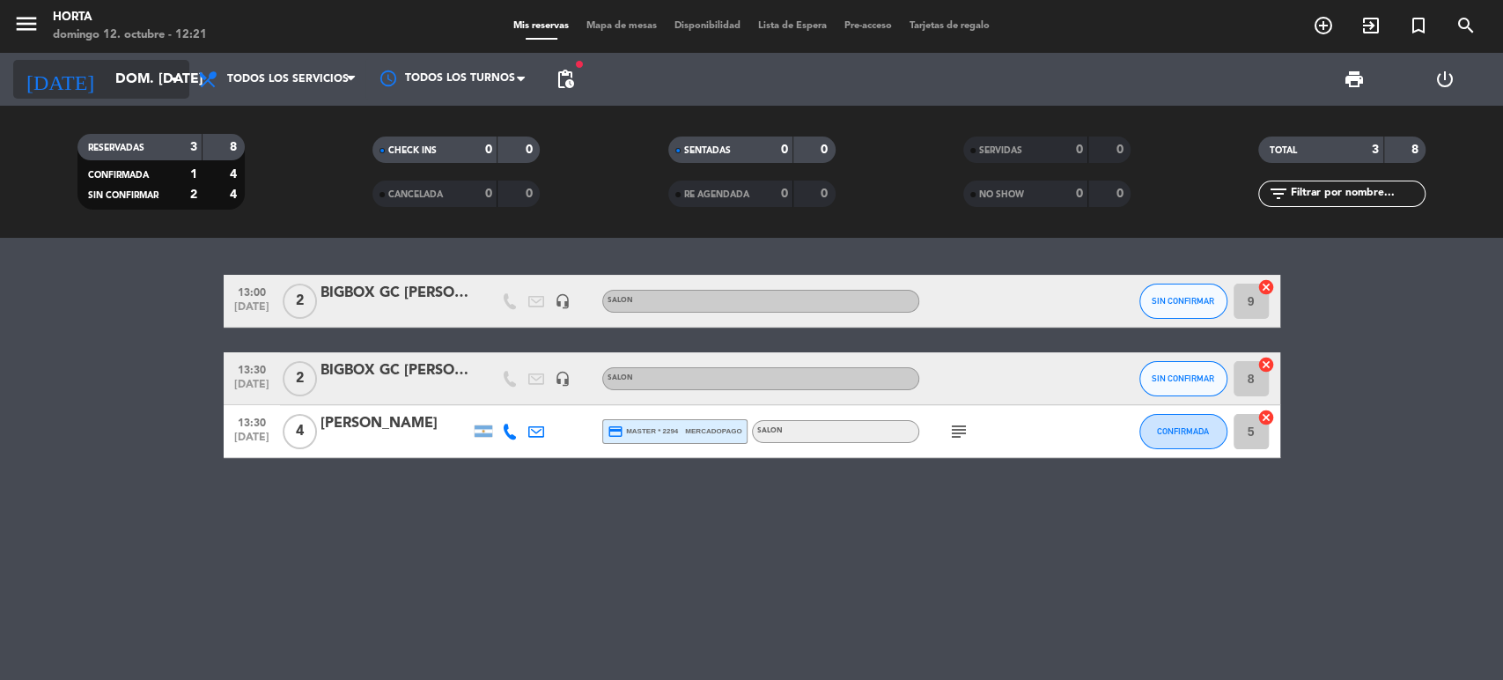
click at [153, 69] on input "dom. [DATE]" at bounding box center [200, 80] width 186 height 34
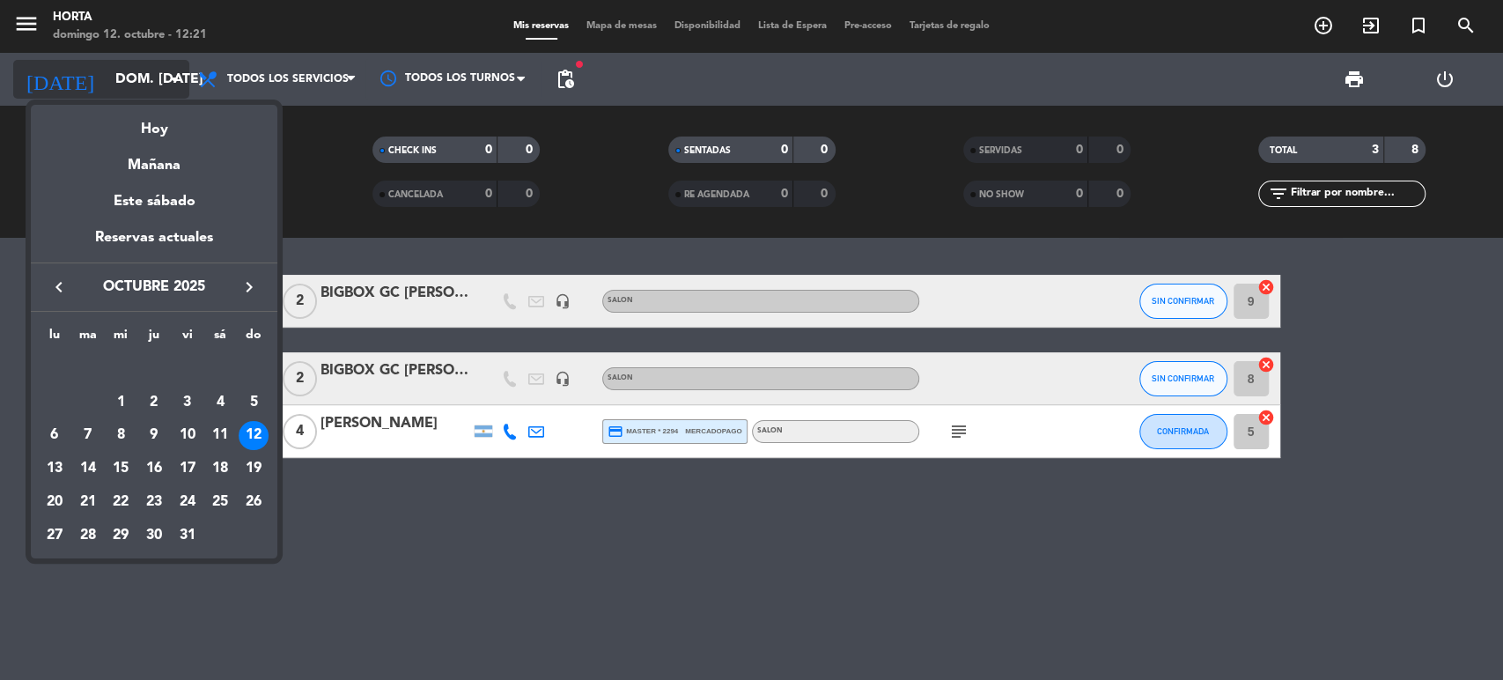
click at [153, 69] on div at bounding box center [751, 340] width 1503 height 680
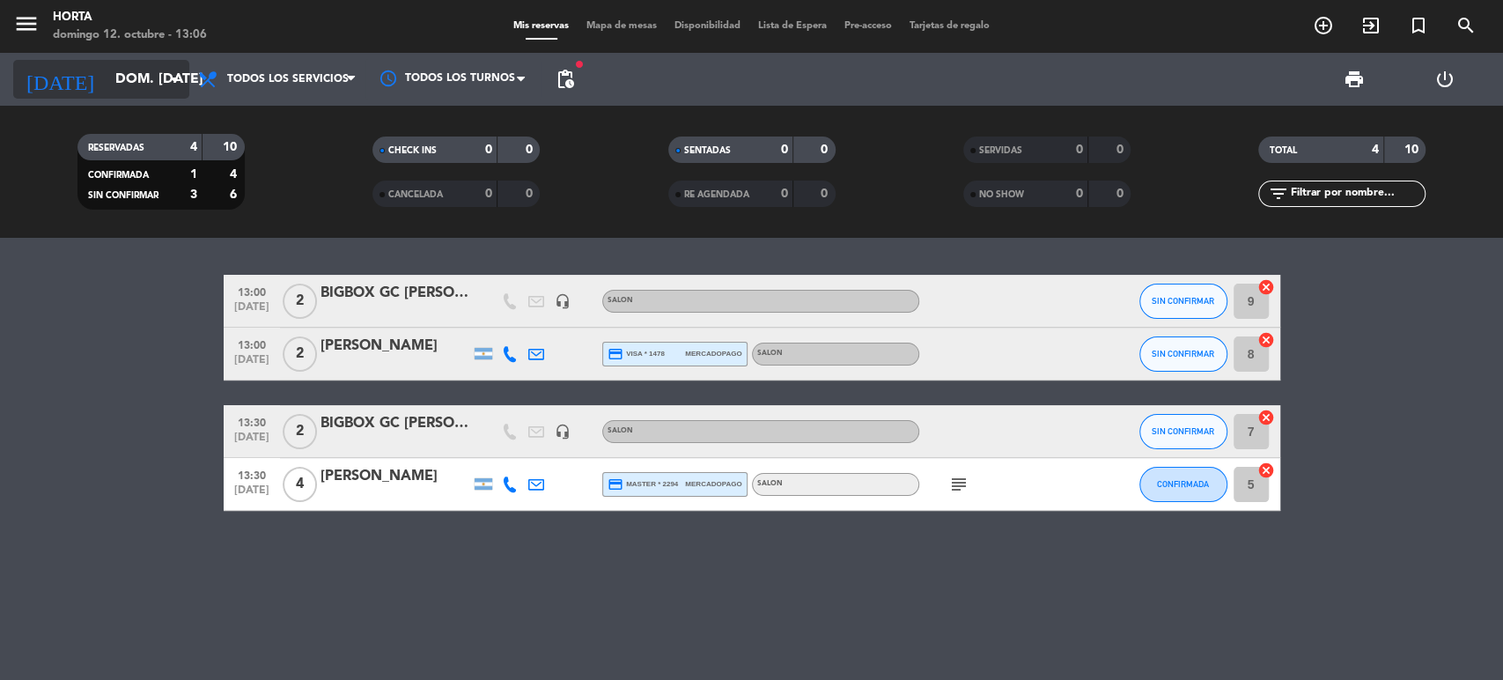
click at [162, 80] on input "dom. [DATE]" at bounding box center [200, 80] width 186 height 34
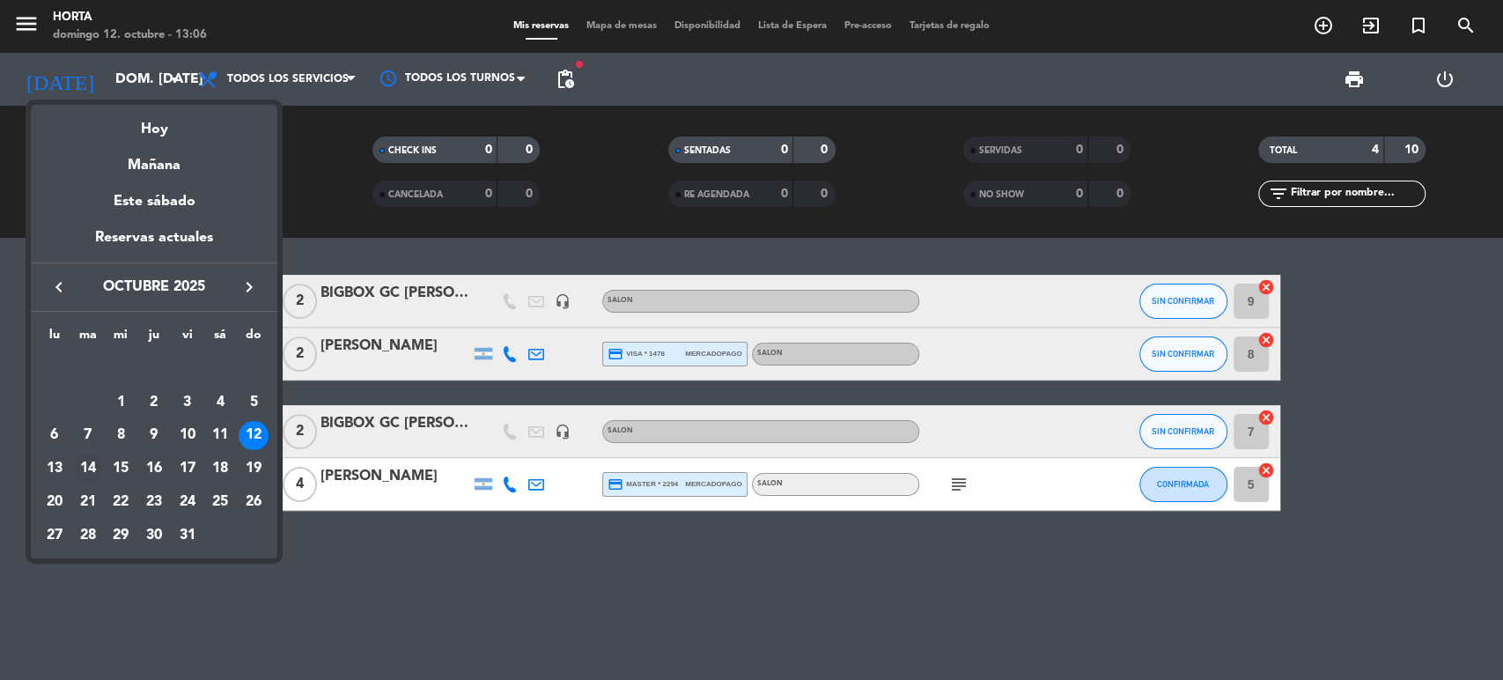
click at [95, 468] on div "14" at bounding box center [88, 469] width 30 height 30
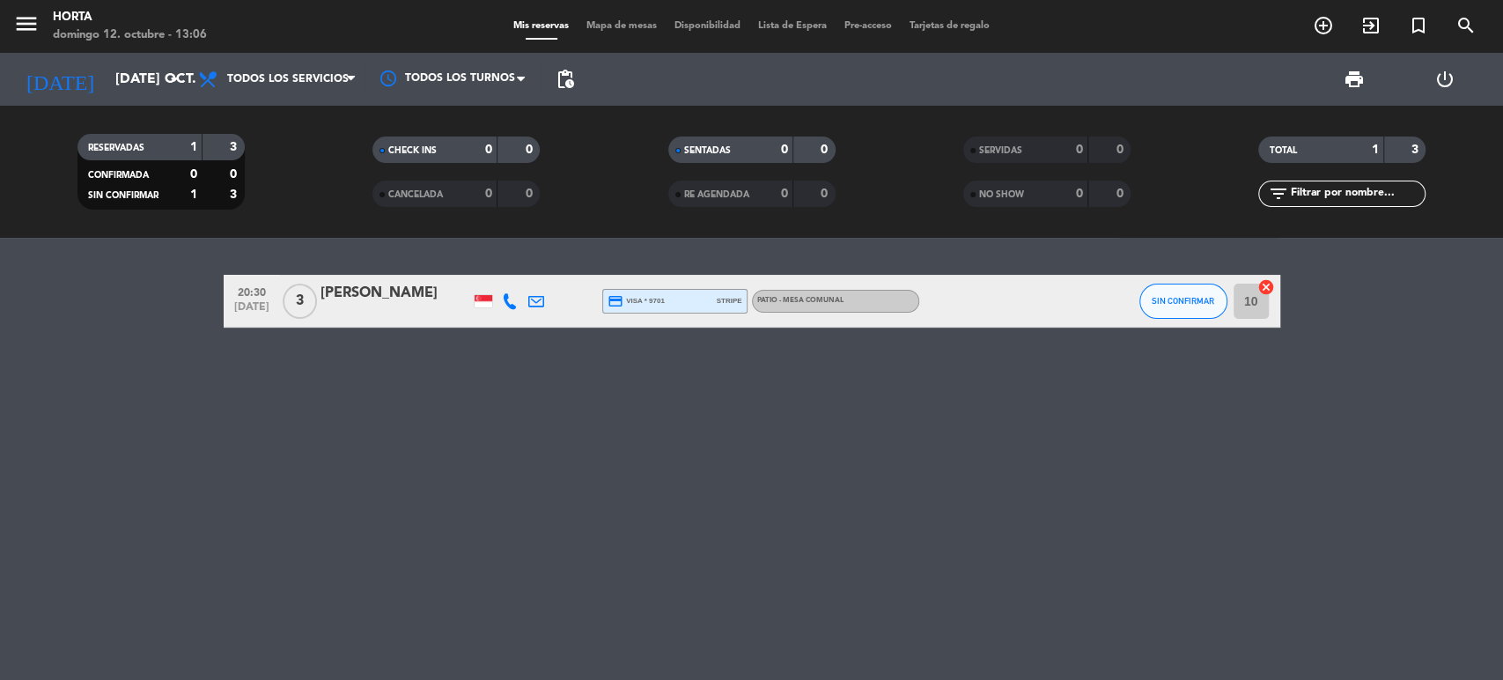
click at [482, 297] on div at bounding box center [484, 301] width 18 height 12
click at [176, 83] on icon "arrow_drop_down" at bounding box center [174, 79] width 21 height 21
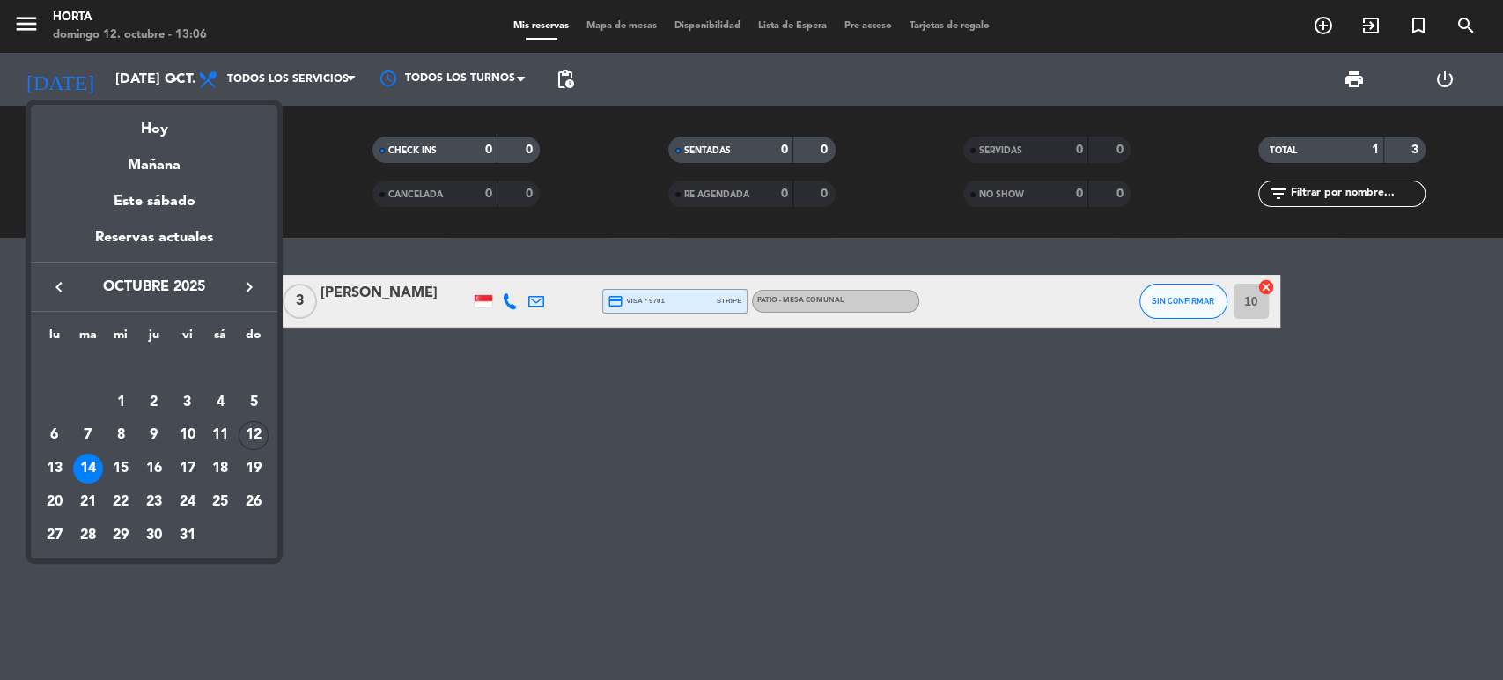
click at [257, 431] on div "12" at bounding box center [254, 436] width 30 height 30
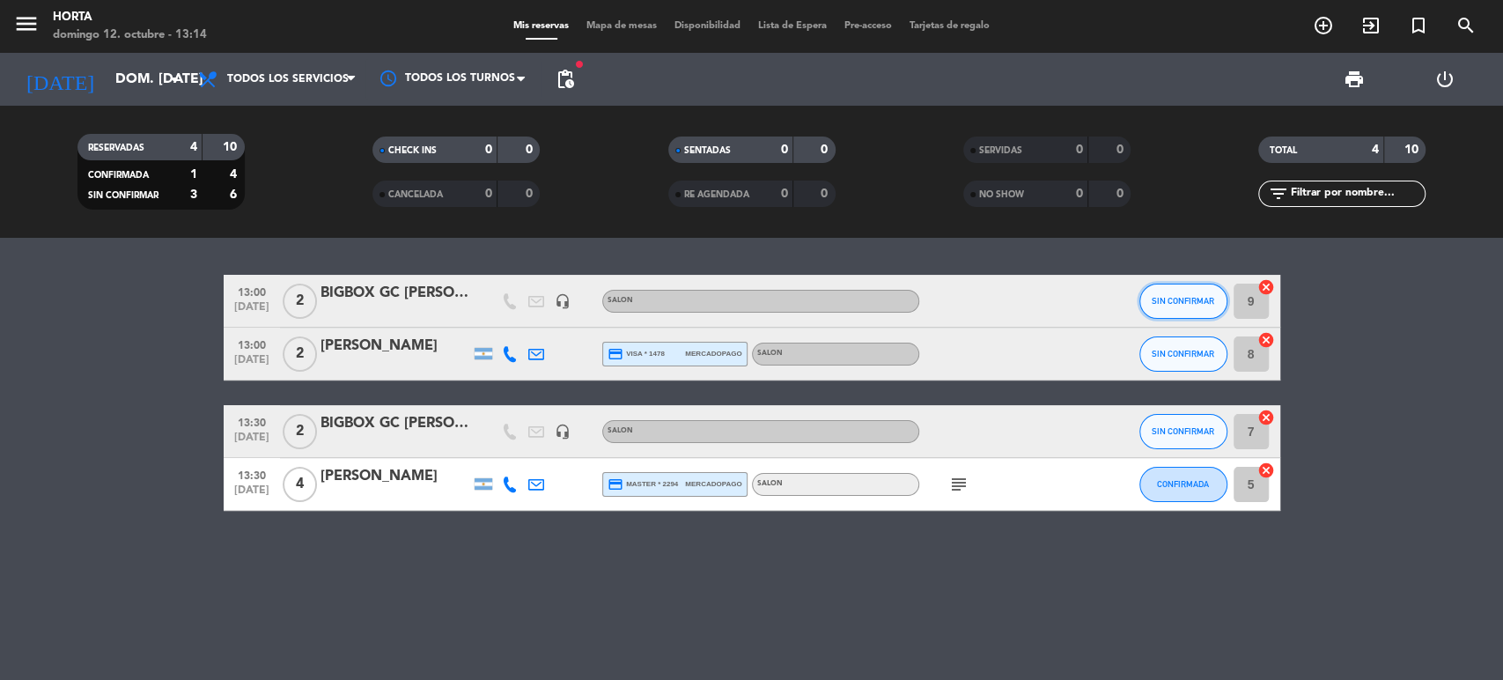
click at [1185, 293] on button "SIN CONFIRMAR" at bounding box center [1183, 301] width 88 height 35
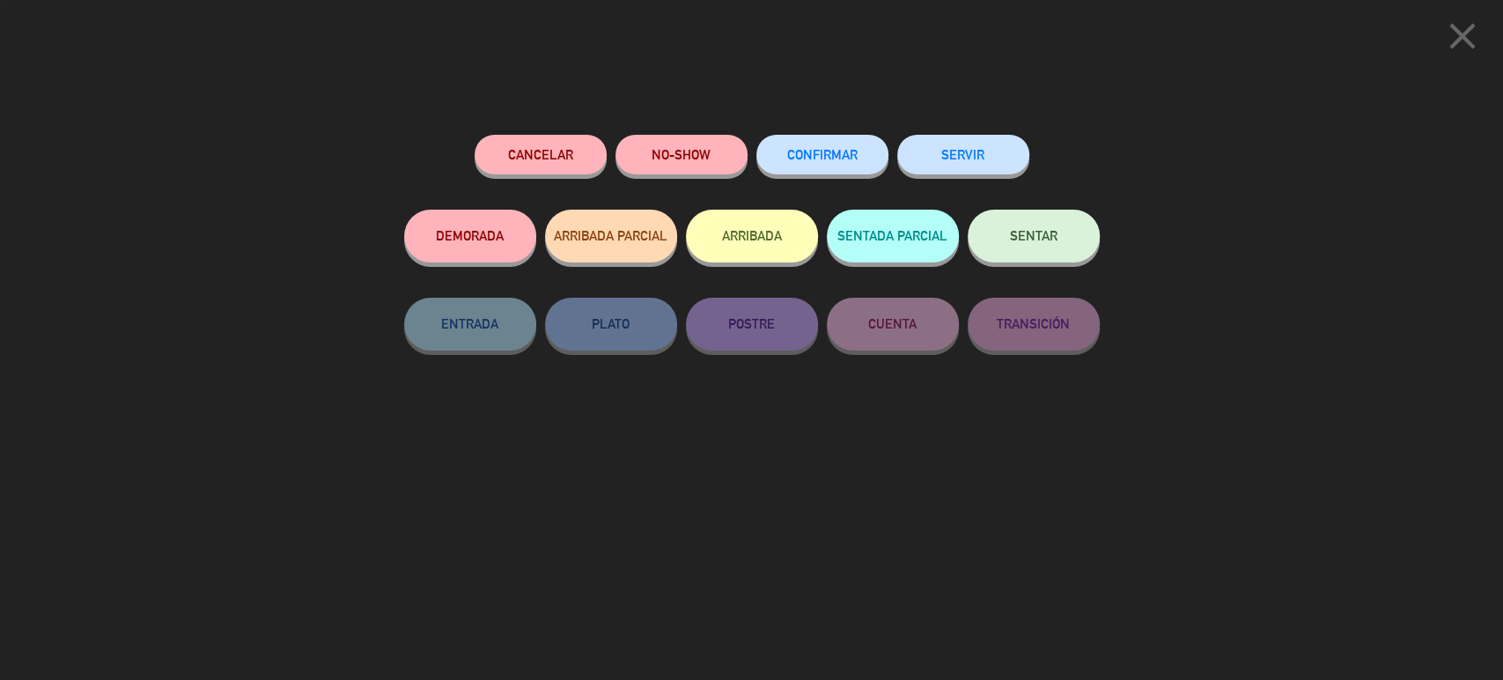
click at [748, 245] on button "ARRIBADA" at bounding box center [752, 236] width 132 height 53
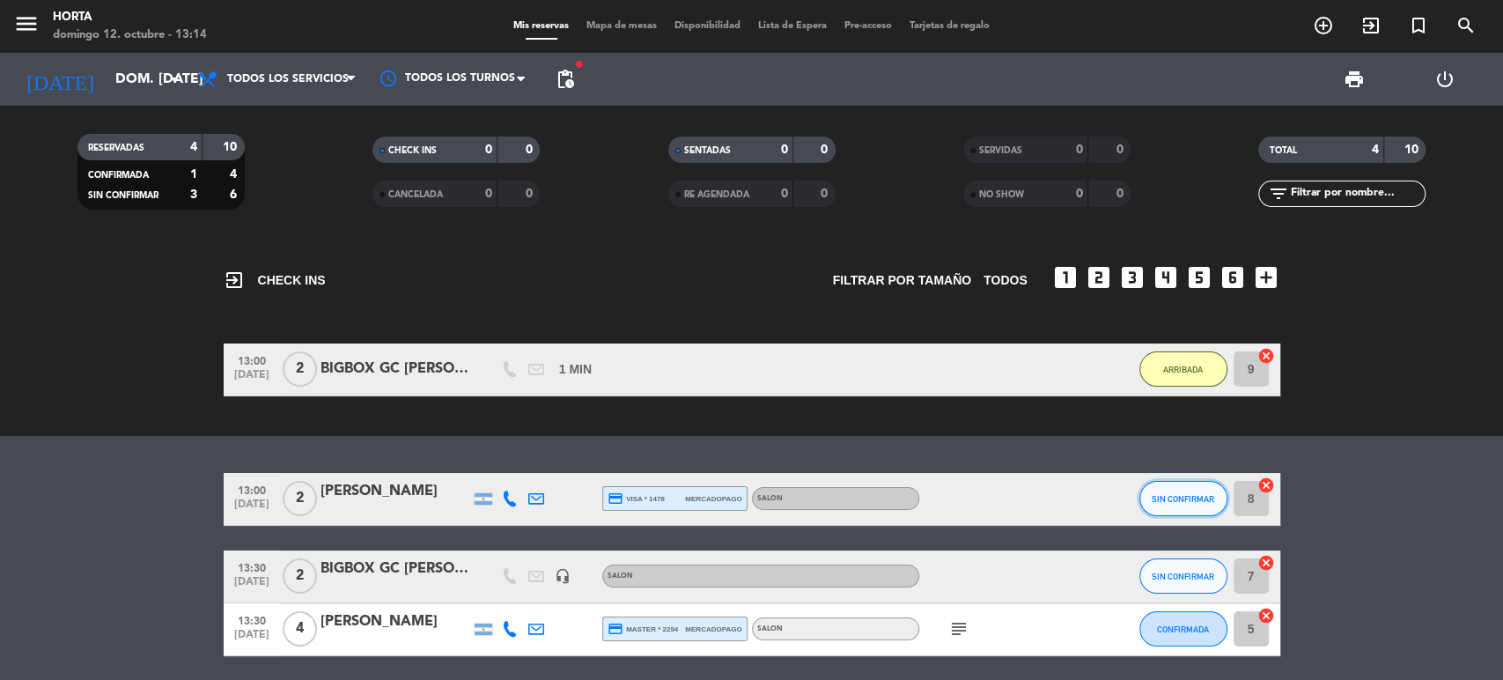
click at [1187, 510] on button "SIN CONFIRMAR" at bounding box center [1183, 498] width 88 height 35
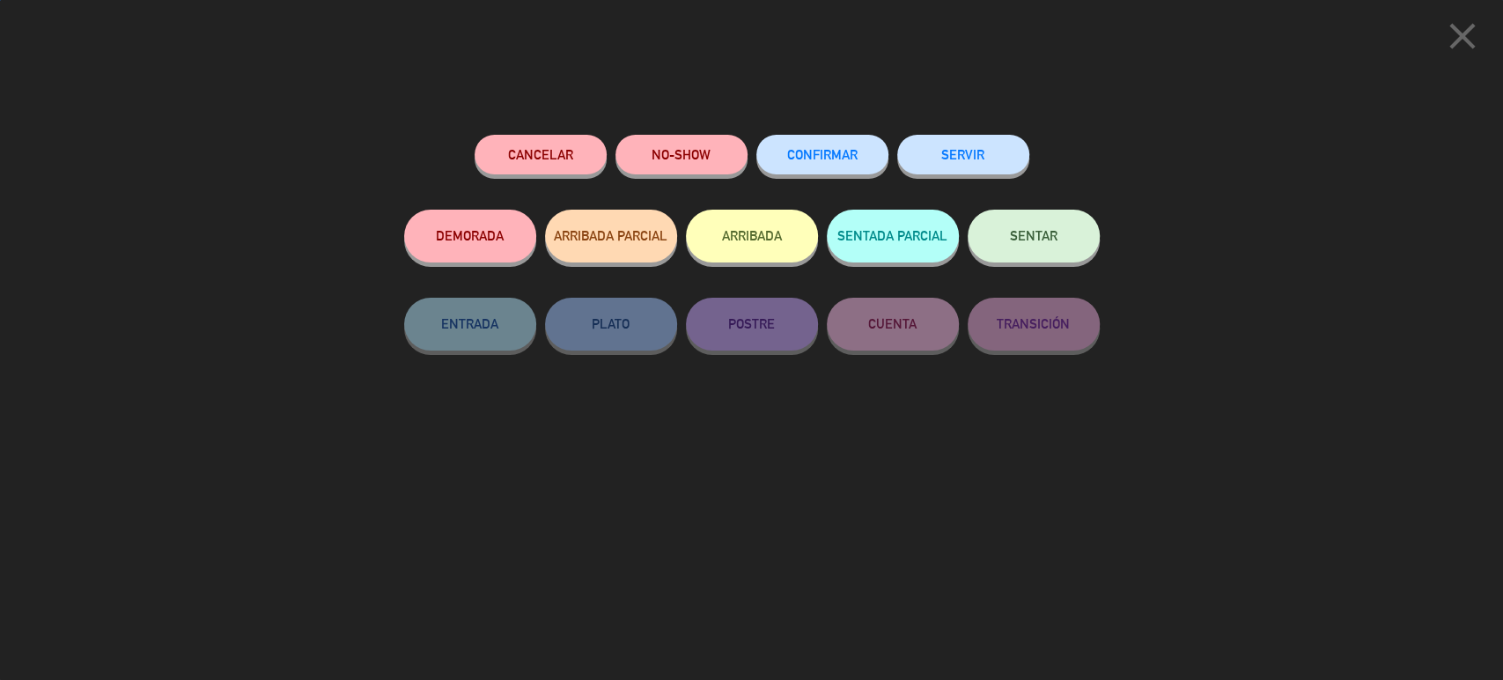
click at [754, 236] on button "ARRIBADA" at bounding box center [752, 236] width 132 height 53
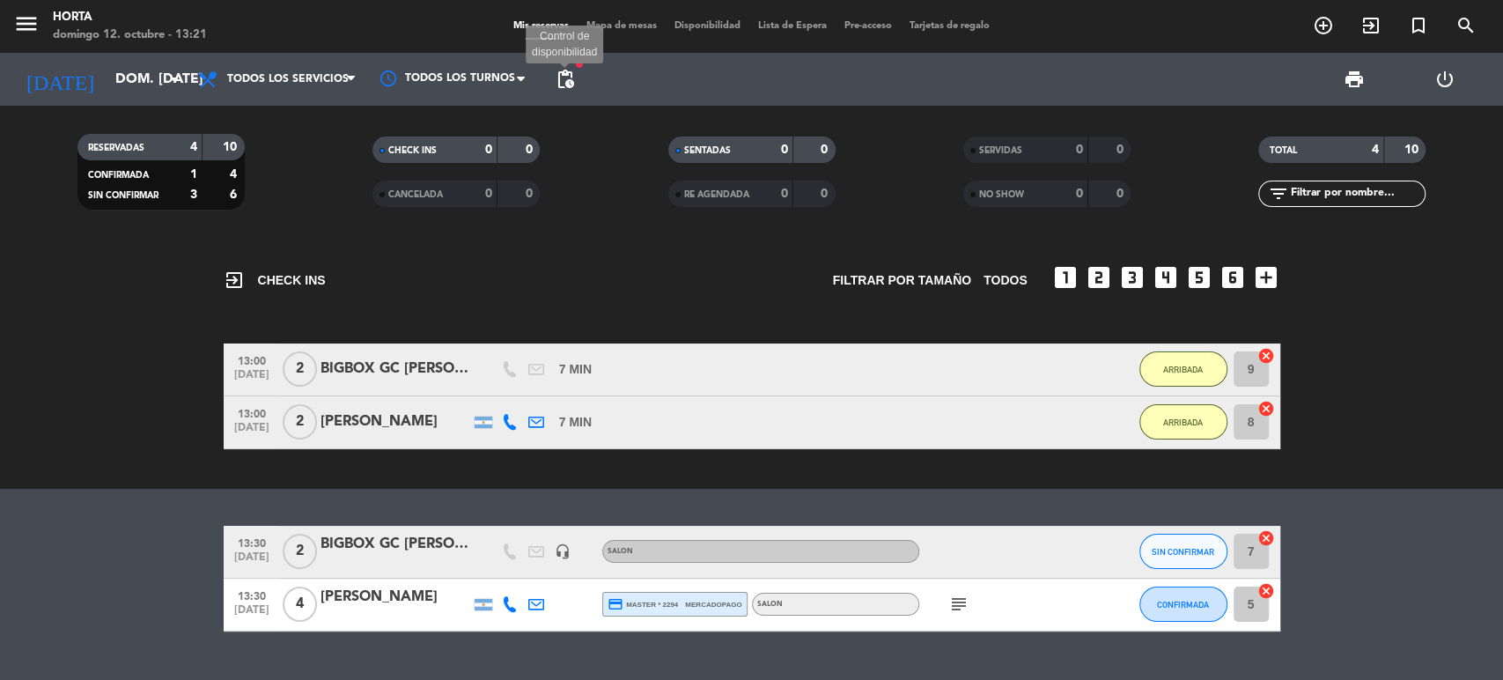
click at [562, 81] on span "pending_actions" at bounding box center [565, 79] width 21 height 21
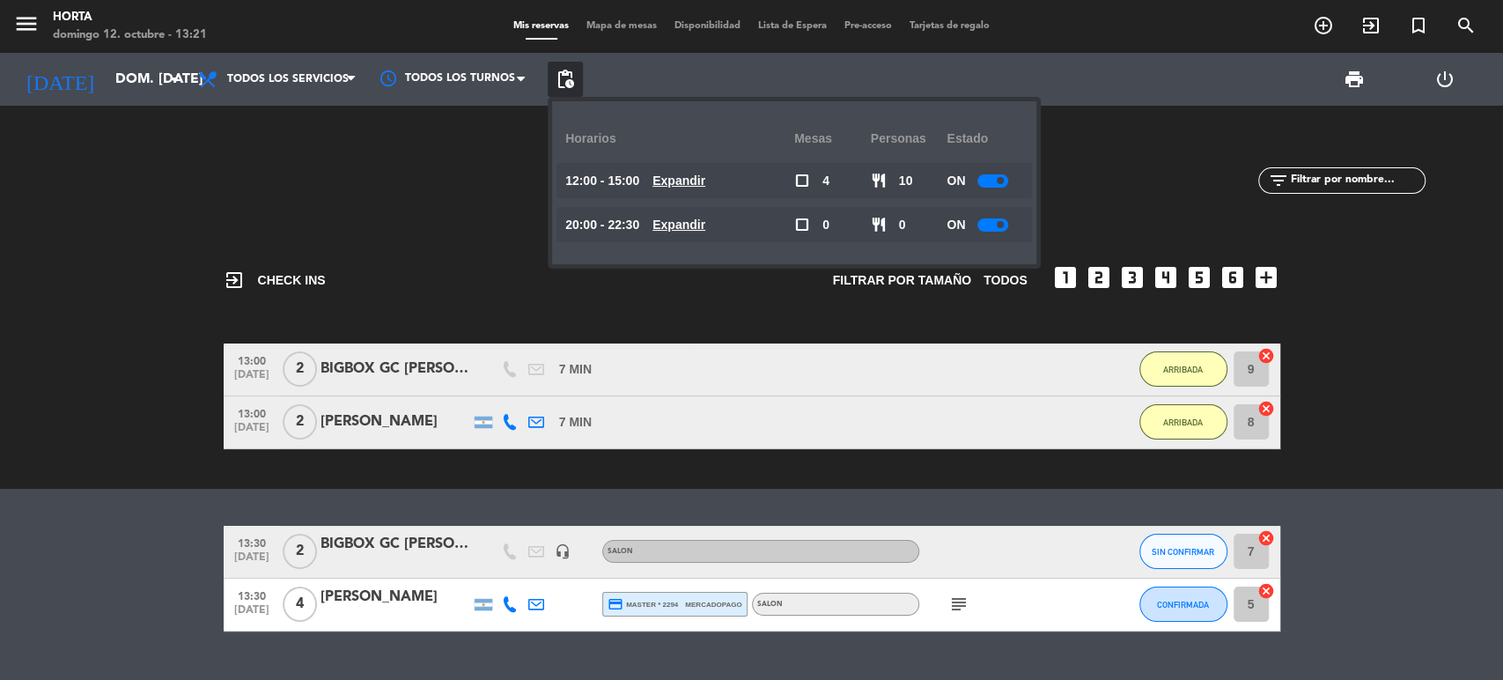
click at [685, 185] on u "Expandir" at bounding box center [679, 180] width 53 height 14
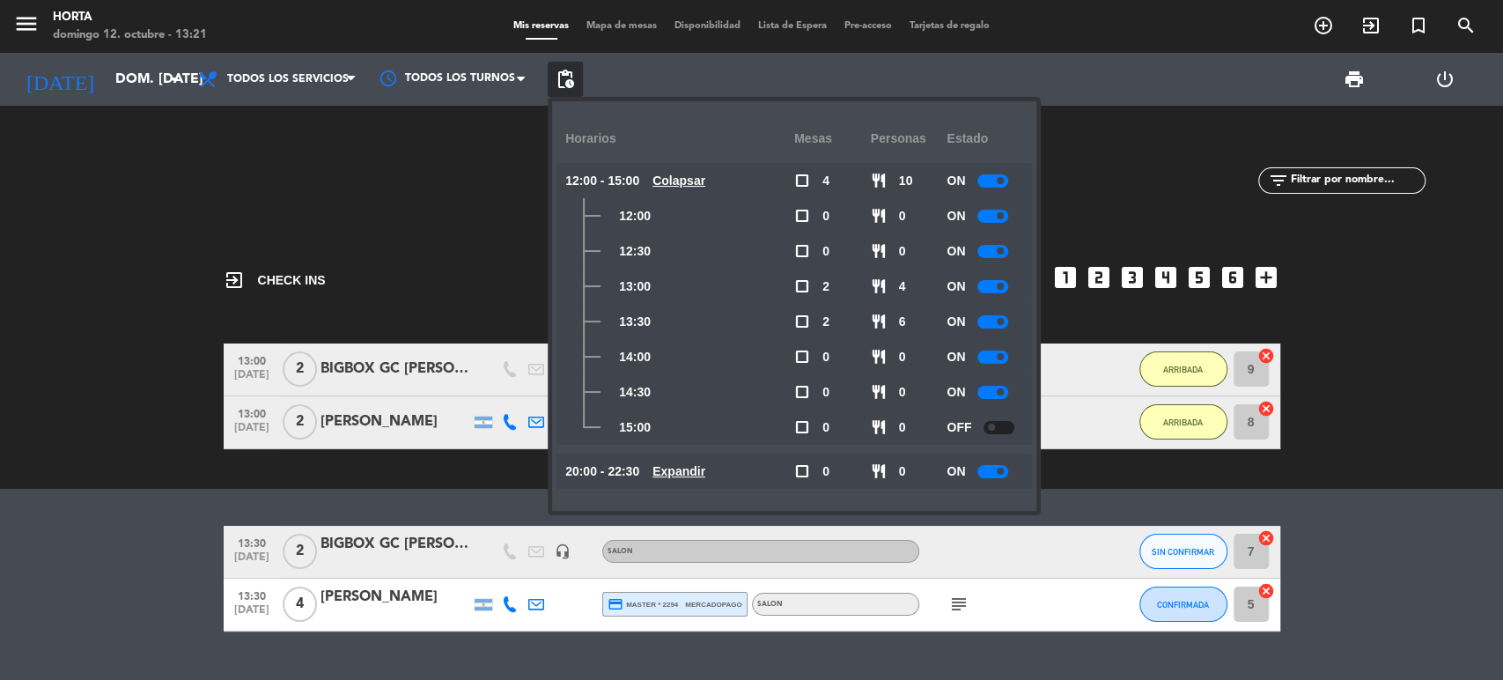
click at [994, 386] on div at bounding box center [992, 392] width 31 height 13
click at [1344, 343] on bookings-row "13:00 [DATE] 2 BIGBOX GC [PERSON_NAME] 7 MIN / 4:28 H sms ARRIBADA 9 cancel 13:…" at bounding box center [751, 396] width 1503 height 106
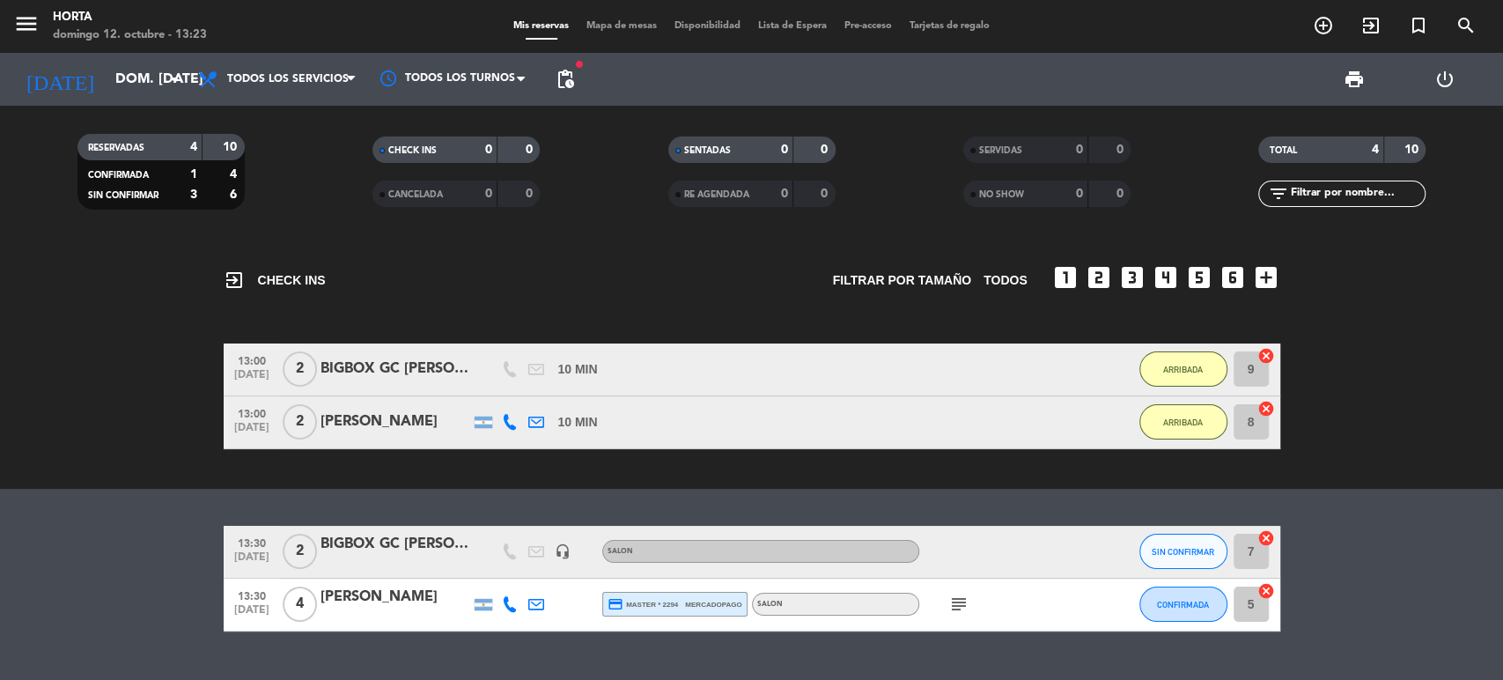
click at [958, 606] on icon "subject" at bounding box center [958, 604] width 21 height 21
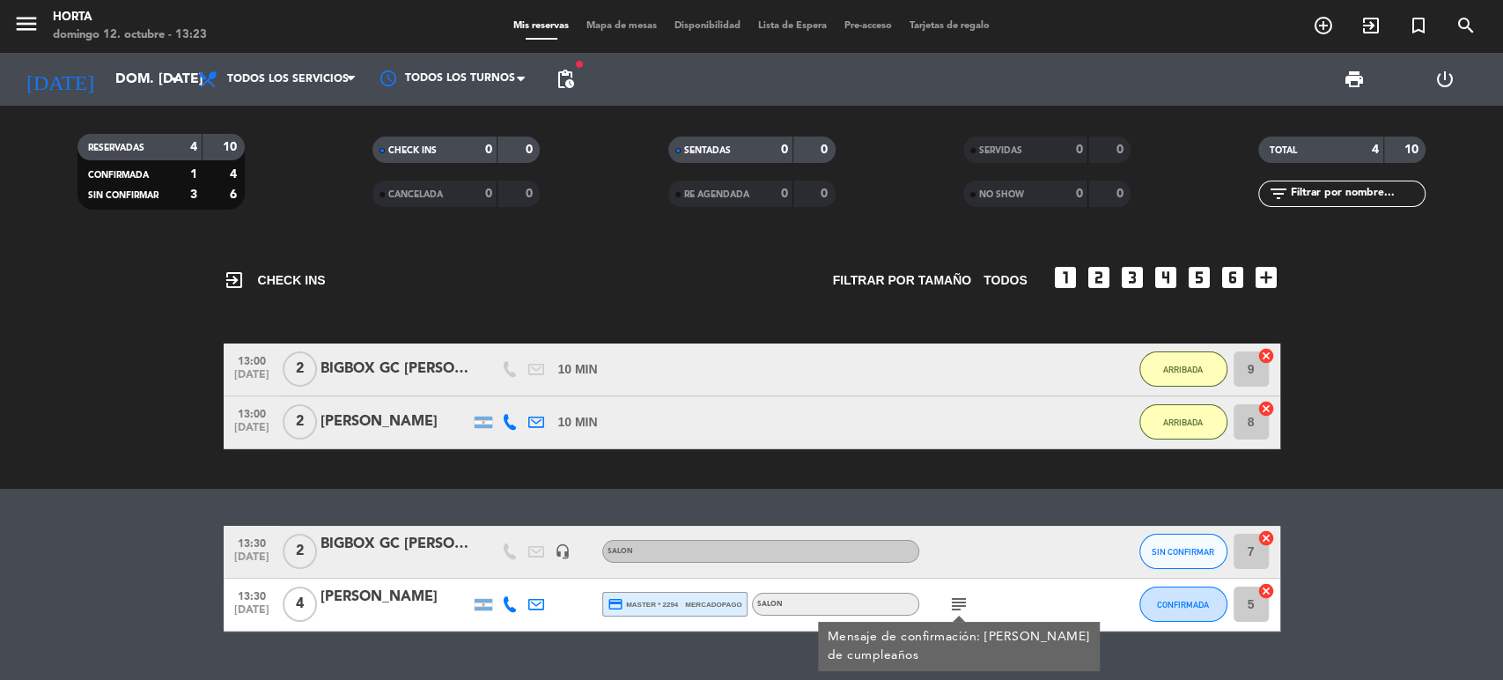
click at [958, 606] on icon "subject" at bounding box center [958, 604] width 21 height 21
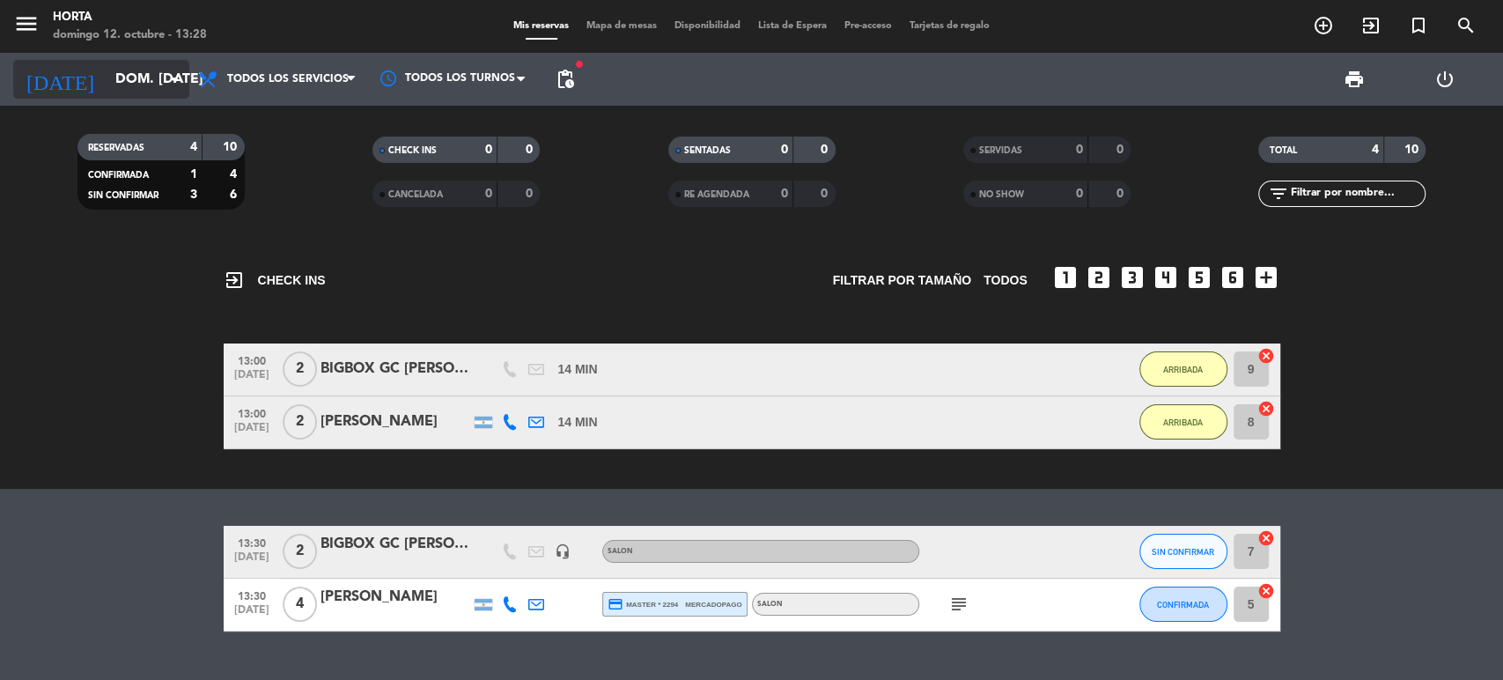
click at [132, 79] on input "dom. [DATE]" at bounding box center [200, 80] width 186 height 34
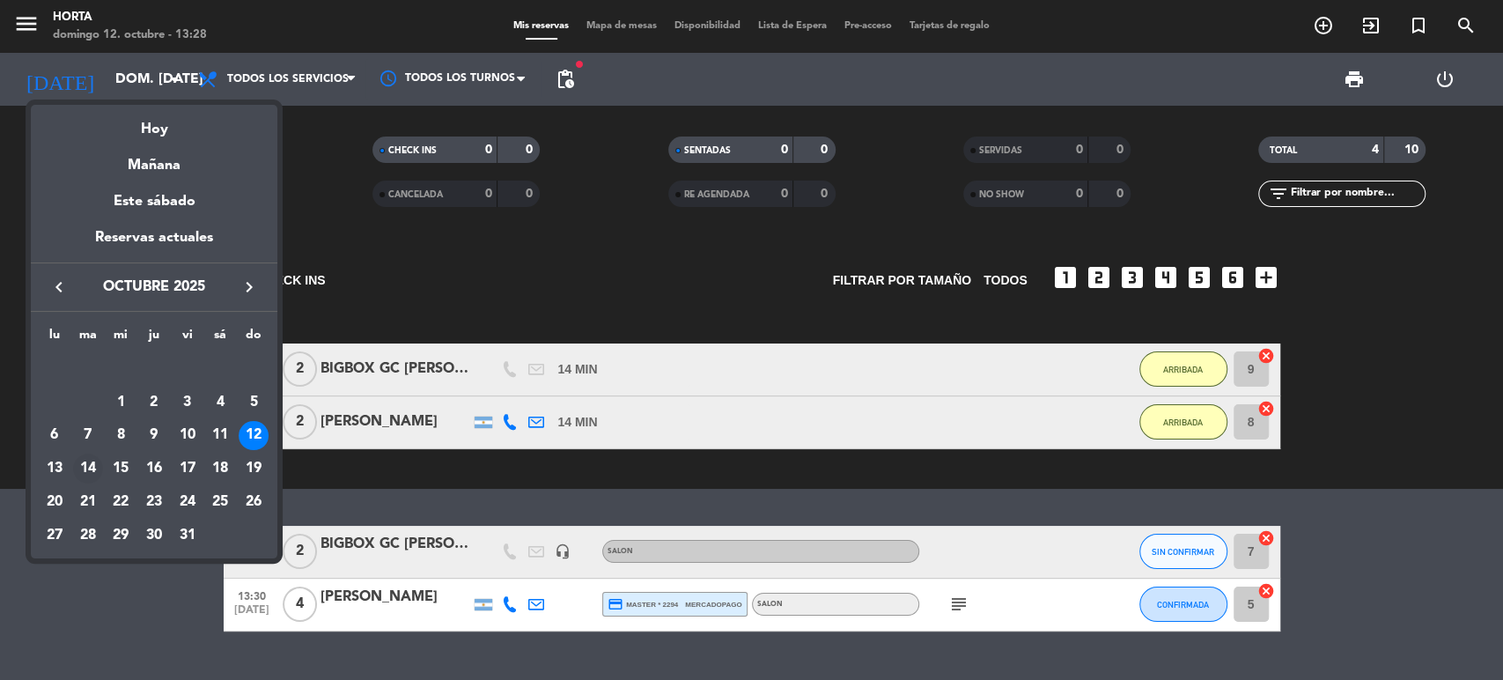
click at [87, 474] on div "14" at bounding box center [88, 469] width 30 height 30
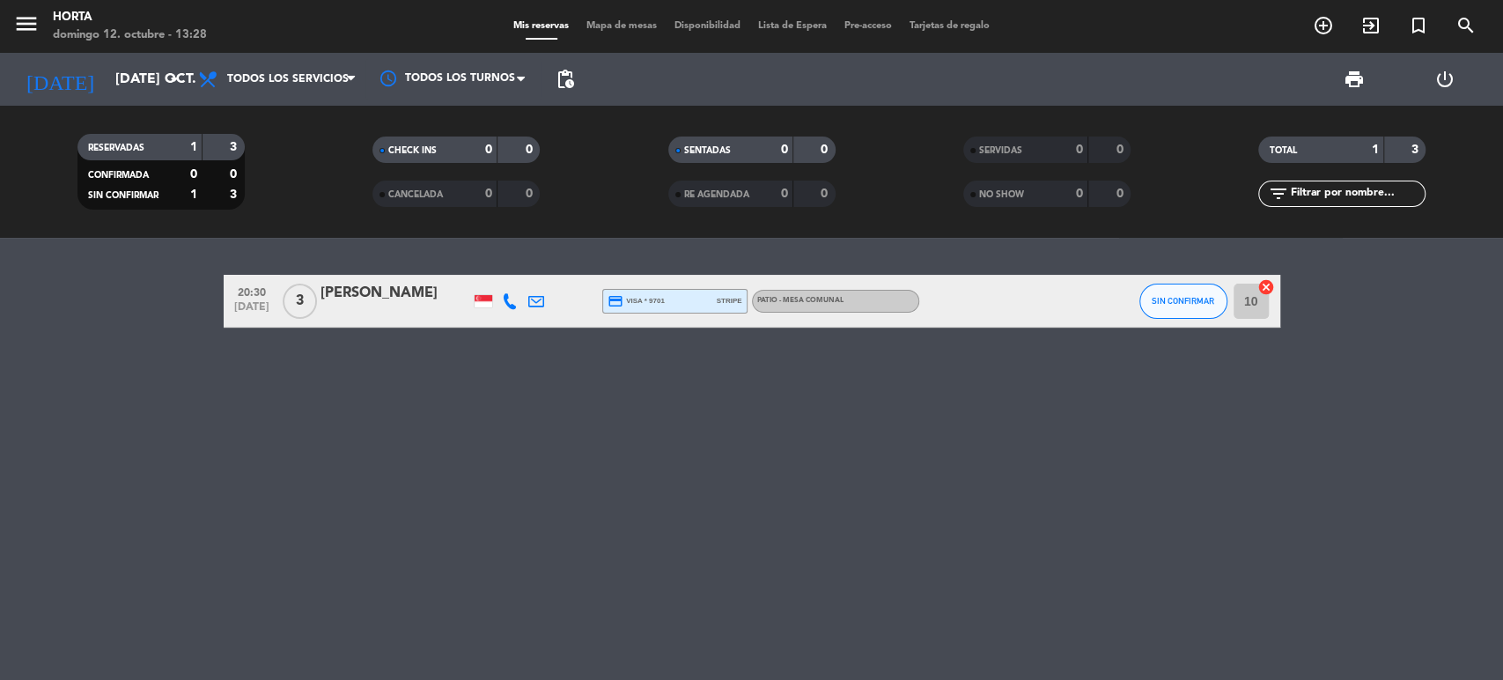
click at [475, 301] on div at bounding box center [484, 301] width 18 height 12
click at [164, 79] on icon "arrow_drop_down" at bounding box center [174, 79] width 21 height 21
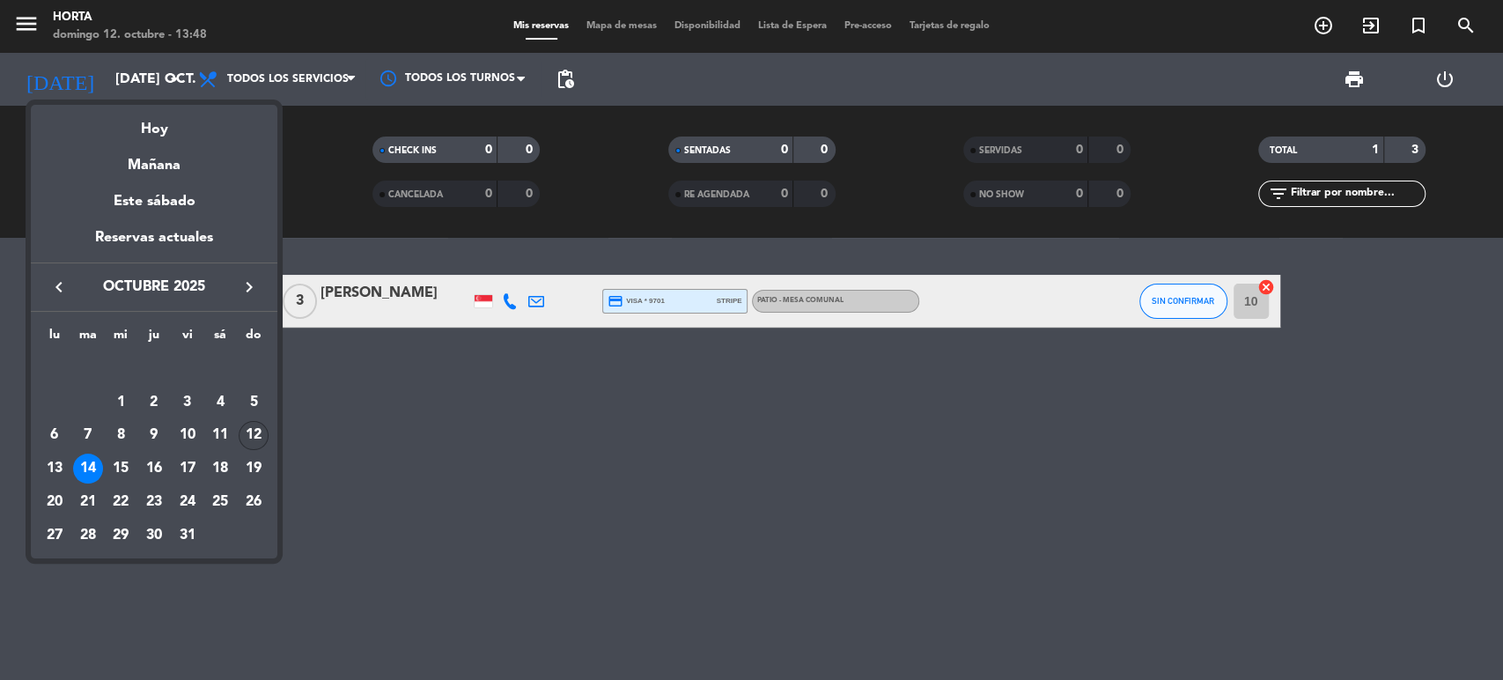
click at [250, 428] on div "12" at bounding box center [254, 436] width 30 height 30
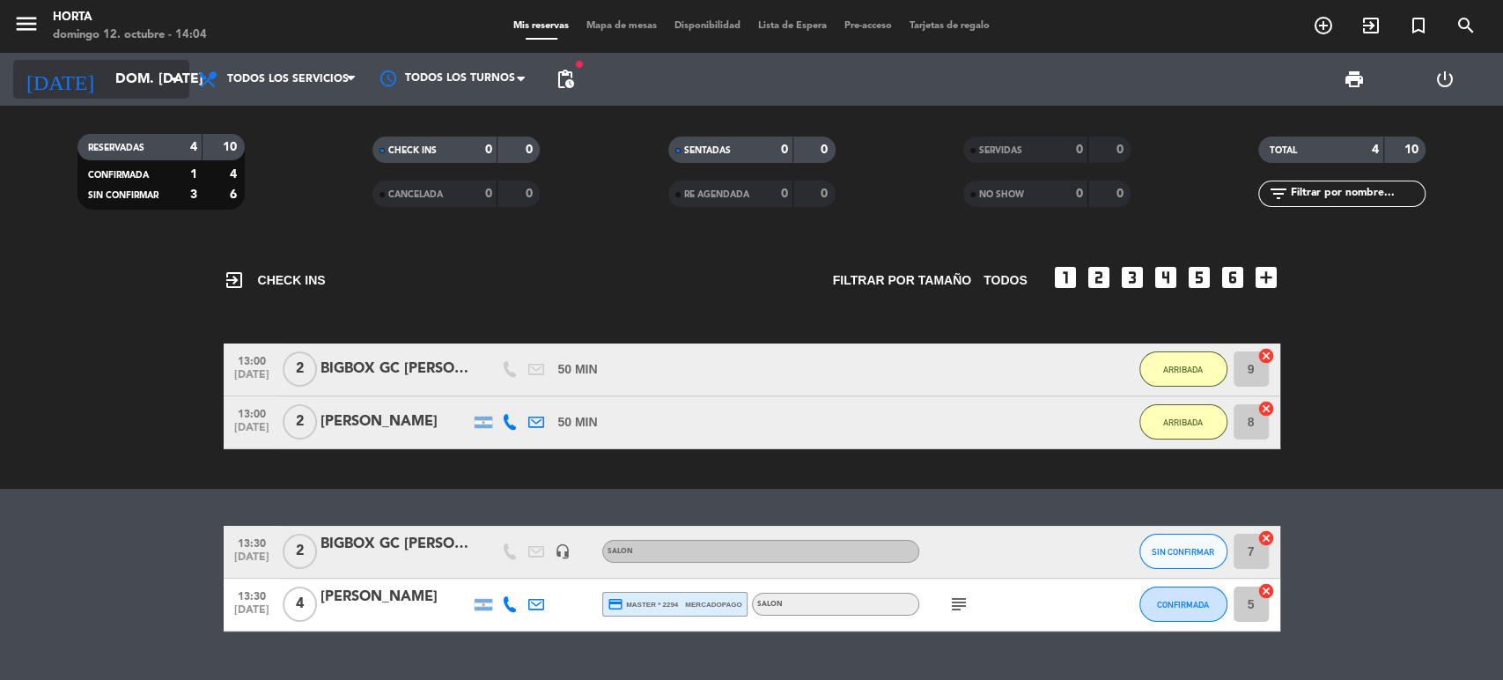
click at [155, 84] on input "dom. [DATE]" at bounding box center [200, 80] width 186 height 34
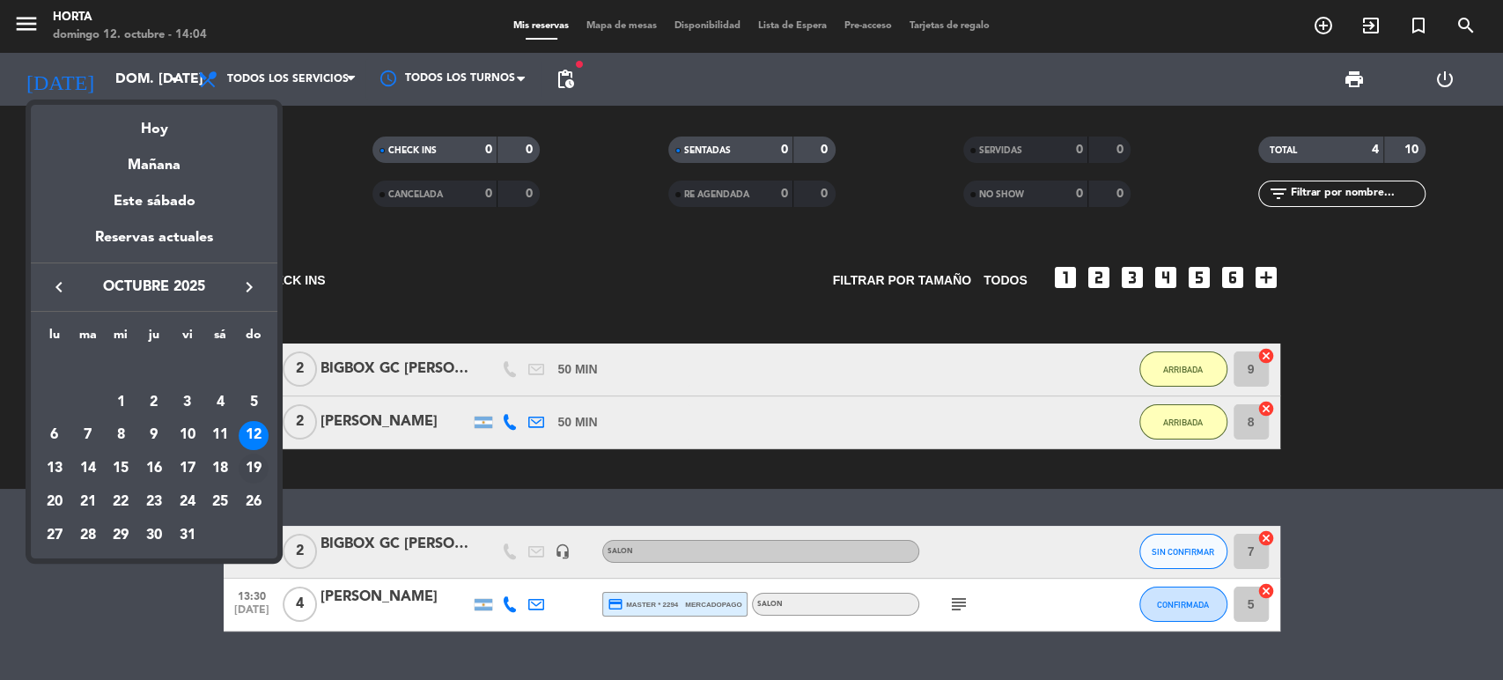
click at [256, 467] on div "19" at bounding box center [254, 469] width 30 height 30
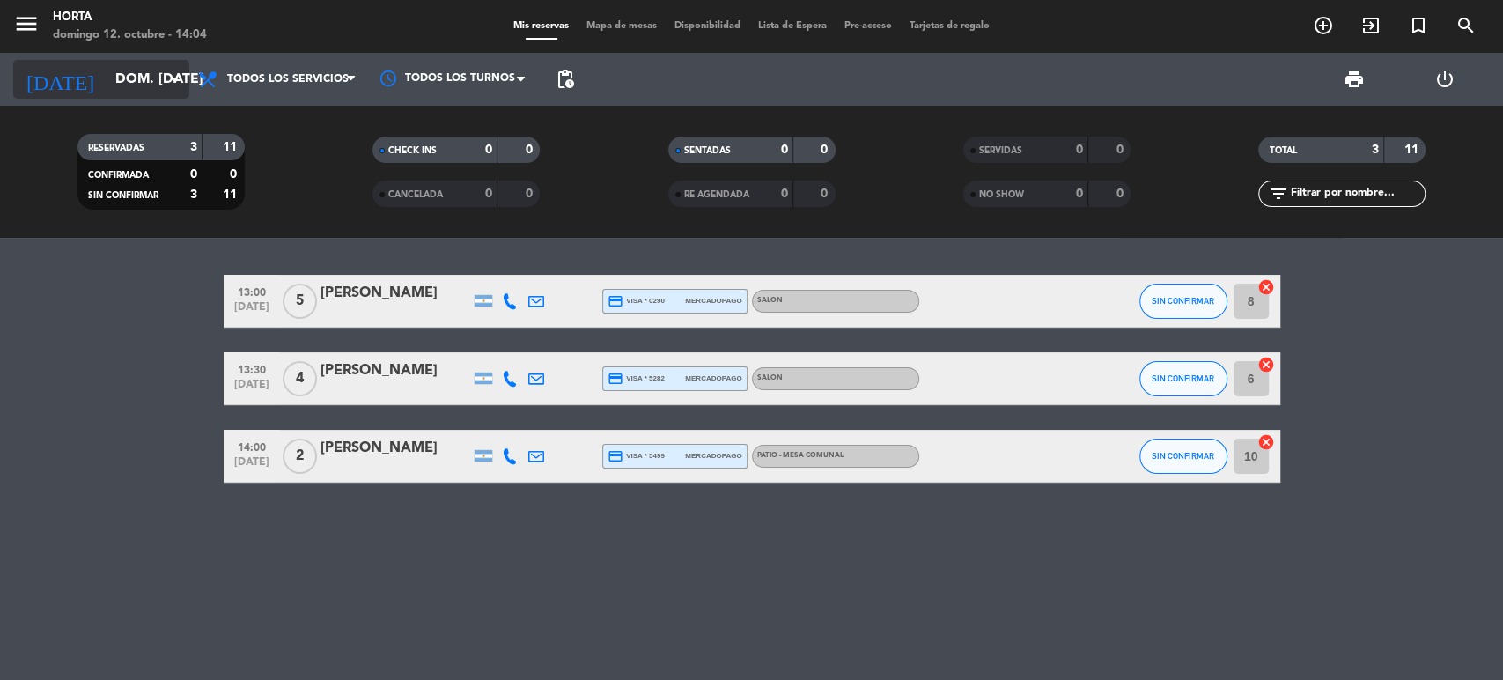
click at [143, 80] on input "dom. [DATE]" at bounding box center [200, 80] width 186 height 34
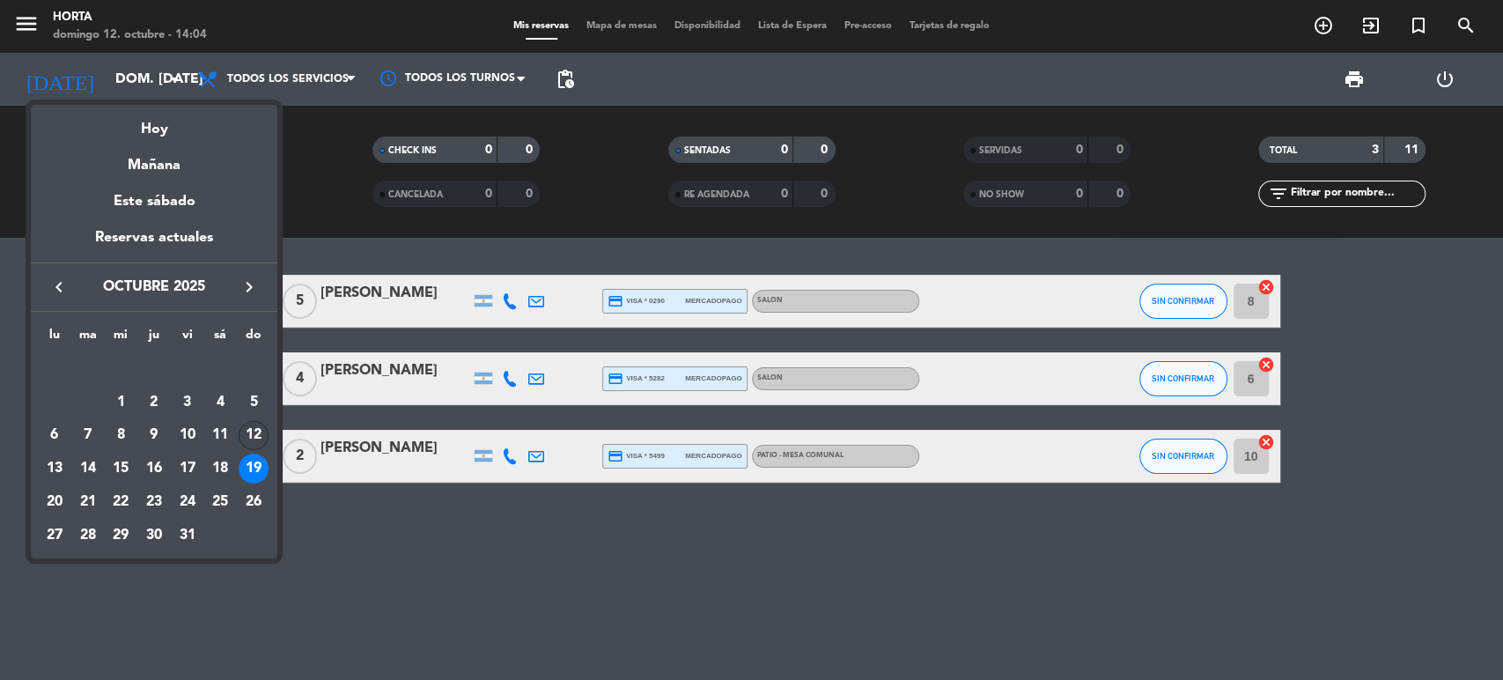
click at [250, 433] on div "12" at bounding box center [254, 436] width 30 height 30
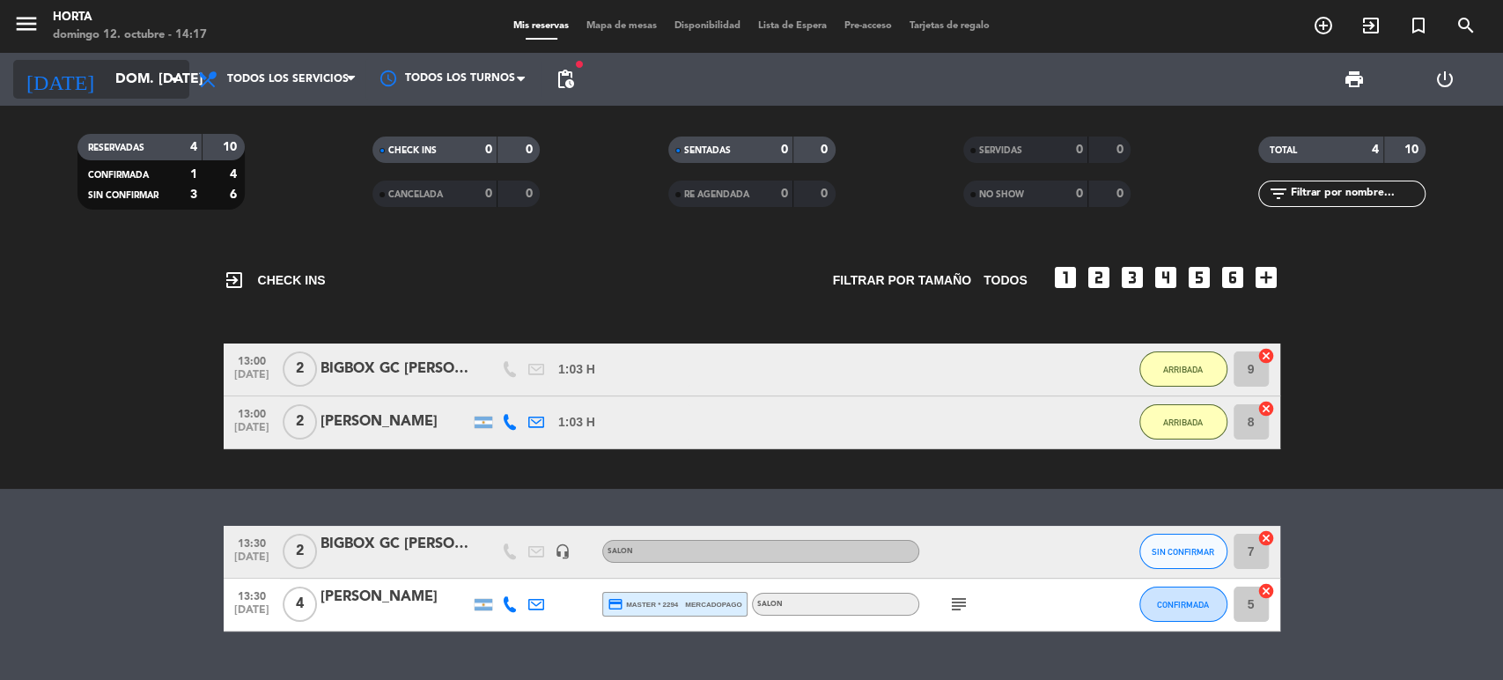
click at [136, 97] on div "[DATE] dom. [DATE] arrow_drop_down" at bounding box center [101, 79] width 176 height 39
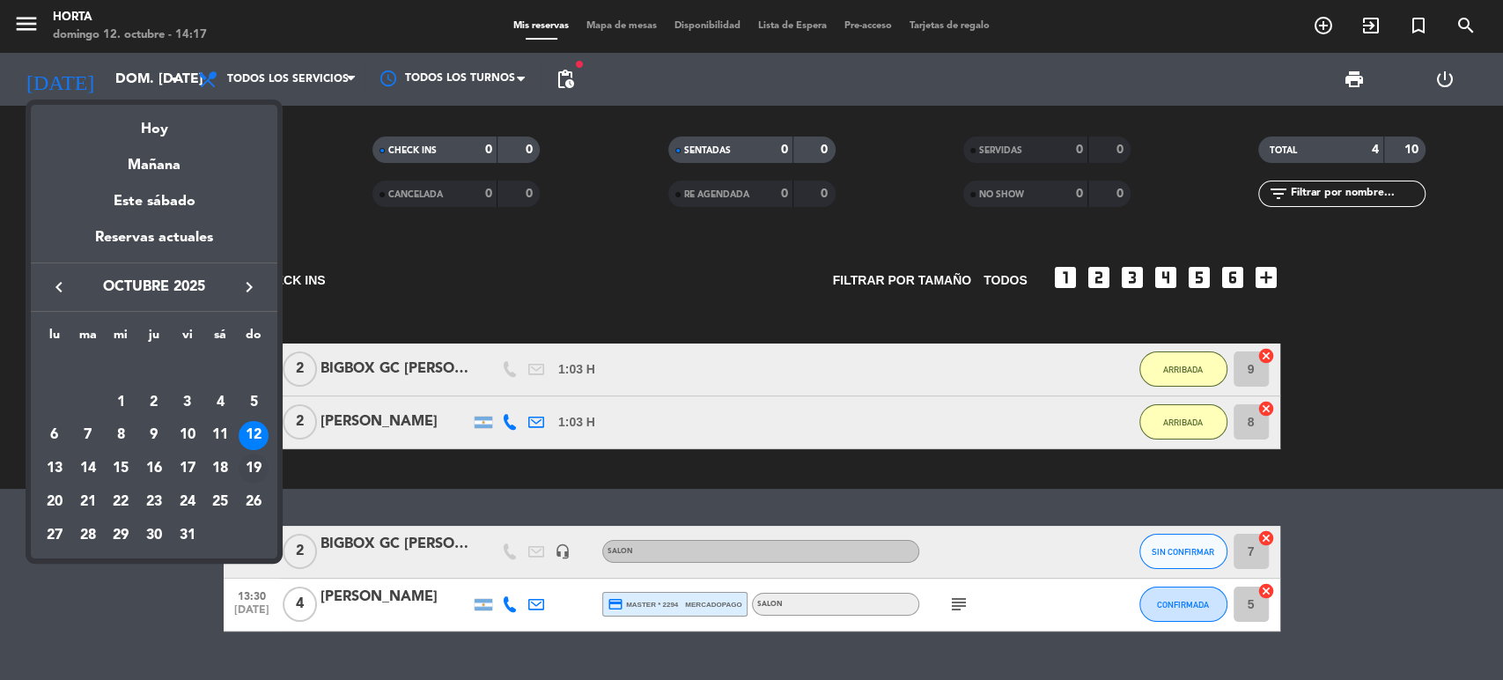
click at [255, 463] on div "19" at bounding box center [254, 469] width 30 height 30
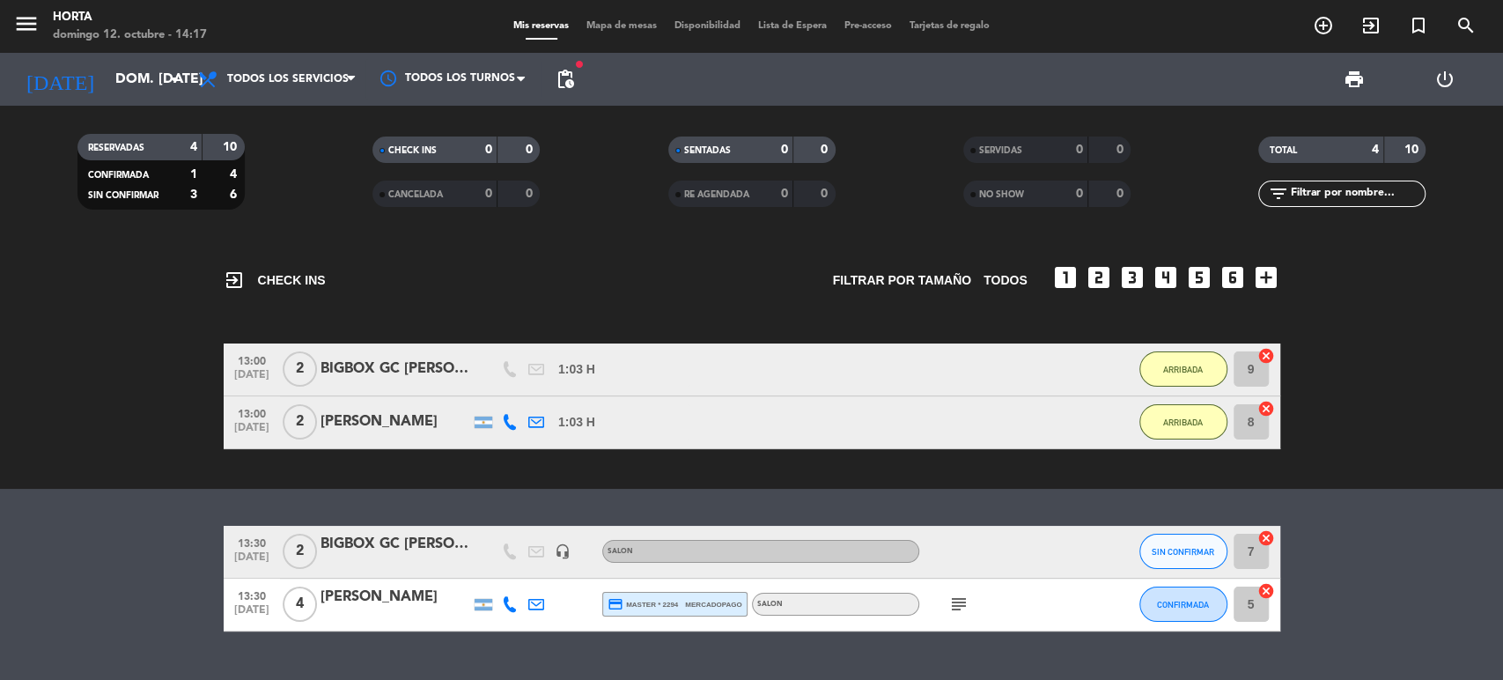
type input "dom. [DATE]"
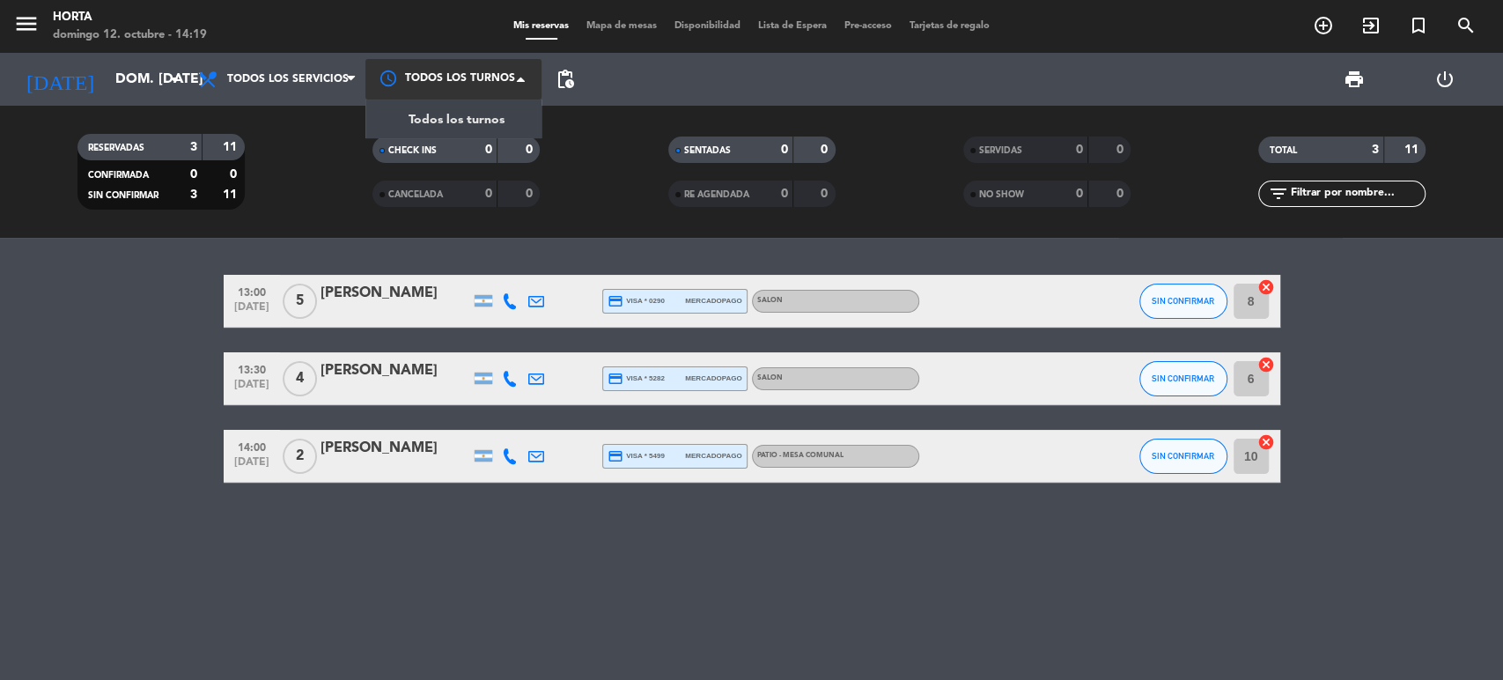
click at [520, 77] on span at bounding box center [526, 79] width 18 height 18
